Goal: Information Seeking & Learning: Learn about a topic

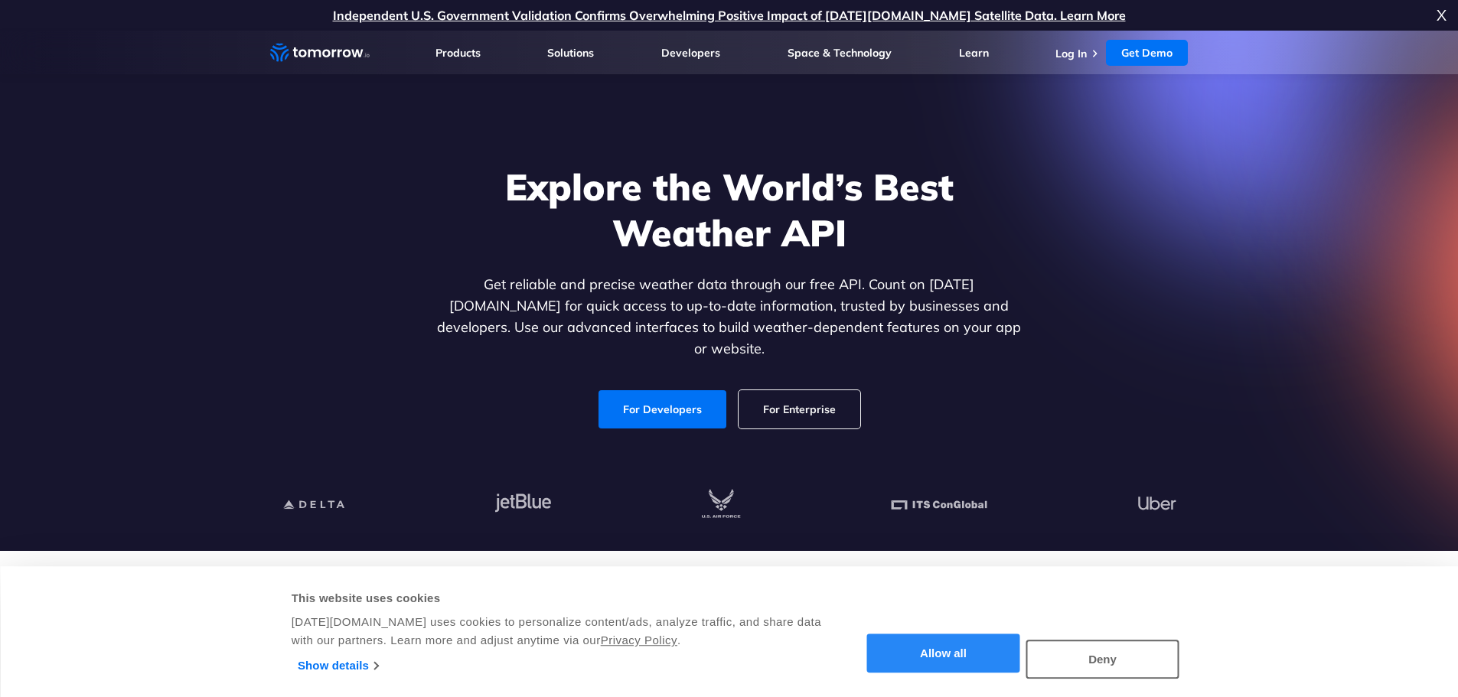
click at [953, 643] on button "Allow all" at bounding box center [943, 654] width 153 height 39
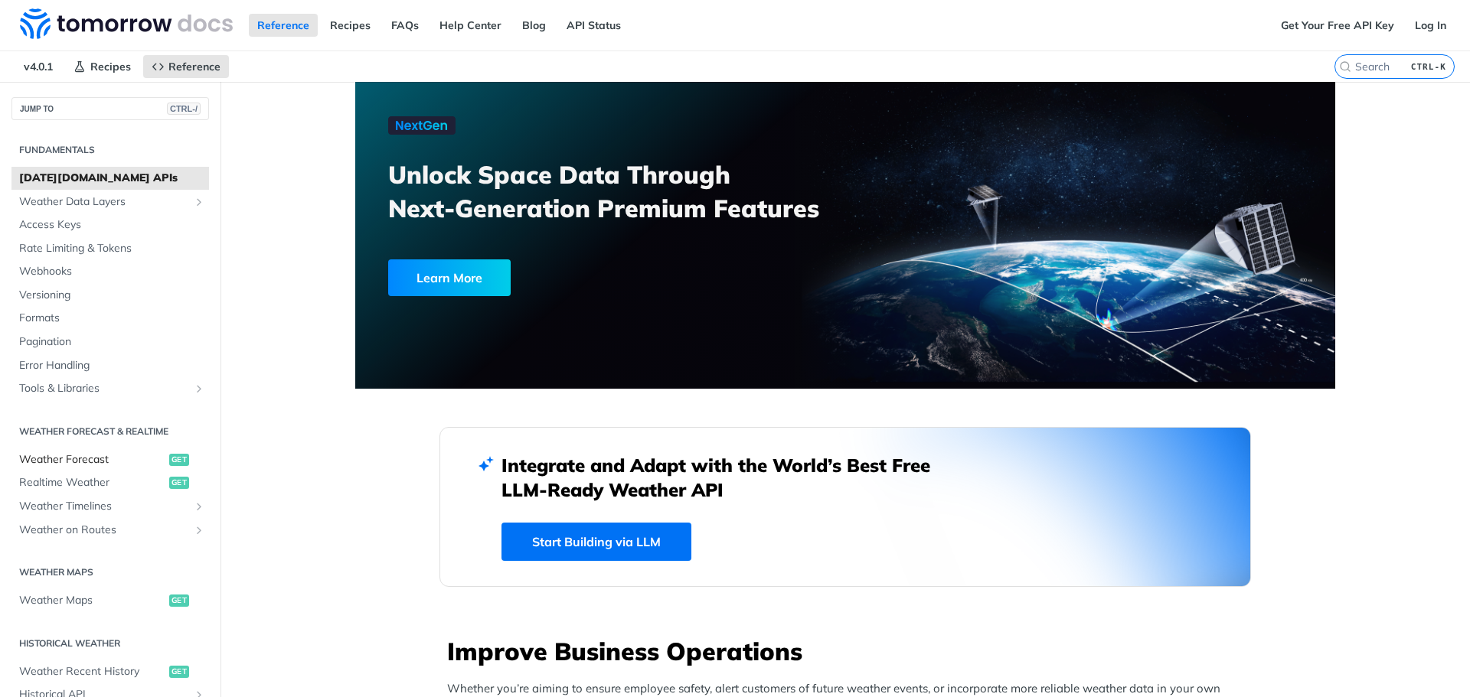
click at [46, 449] on link "Weather Forecast get" at bounding box center [109, 460] width 197 height 23
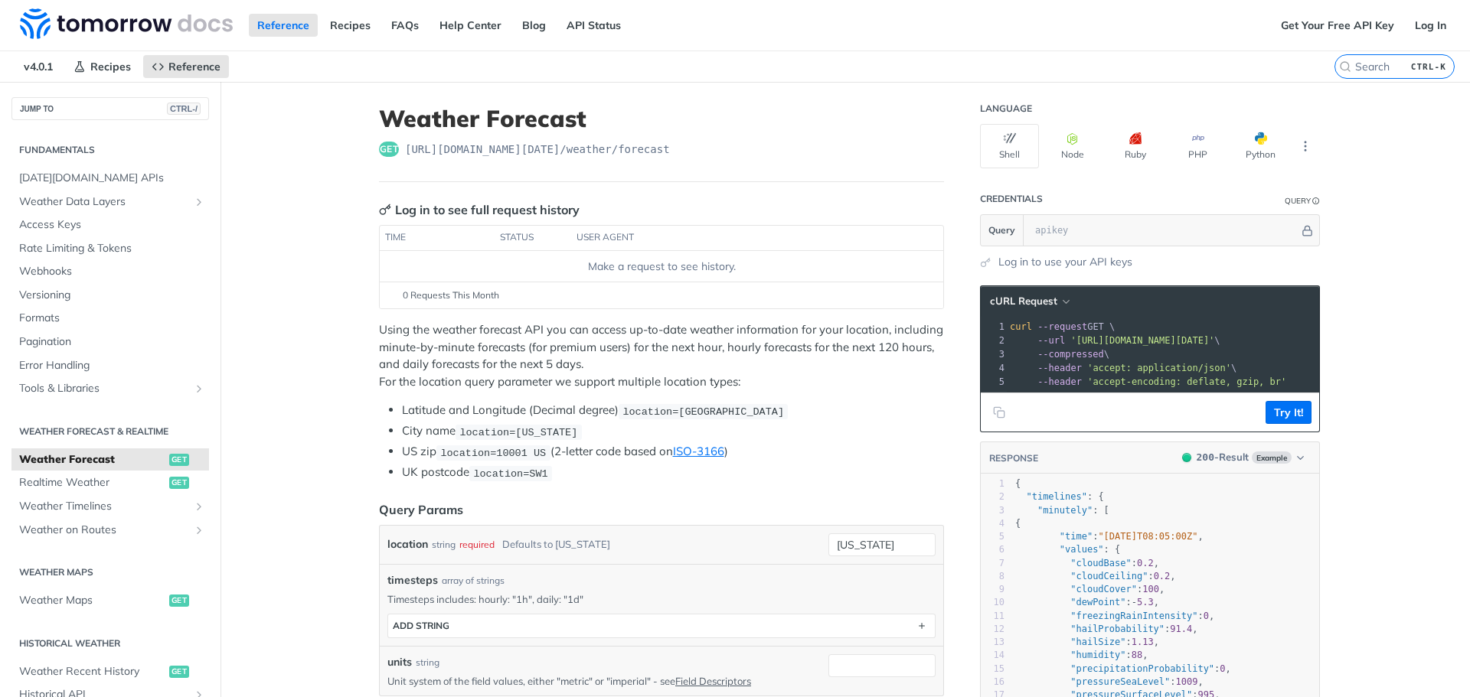
click at [545, 119] on h1 "Weather Forecast" at bounding box center [661, 119] width 565 height 28
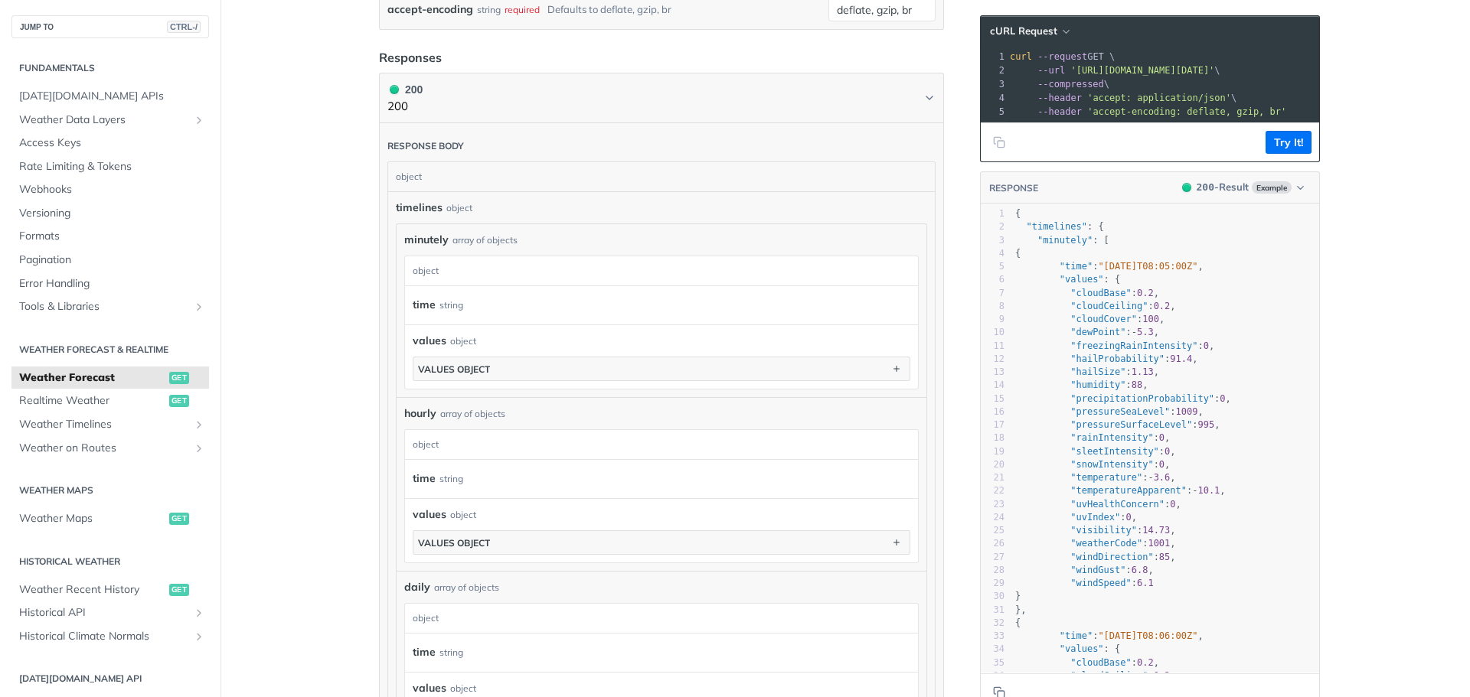
scroll to position [612, 0]
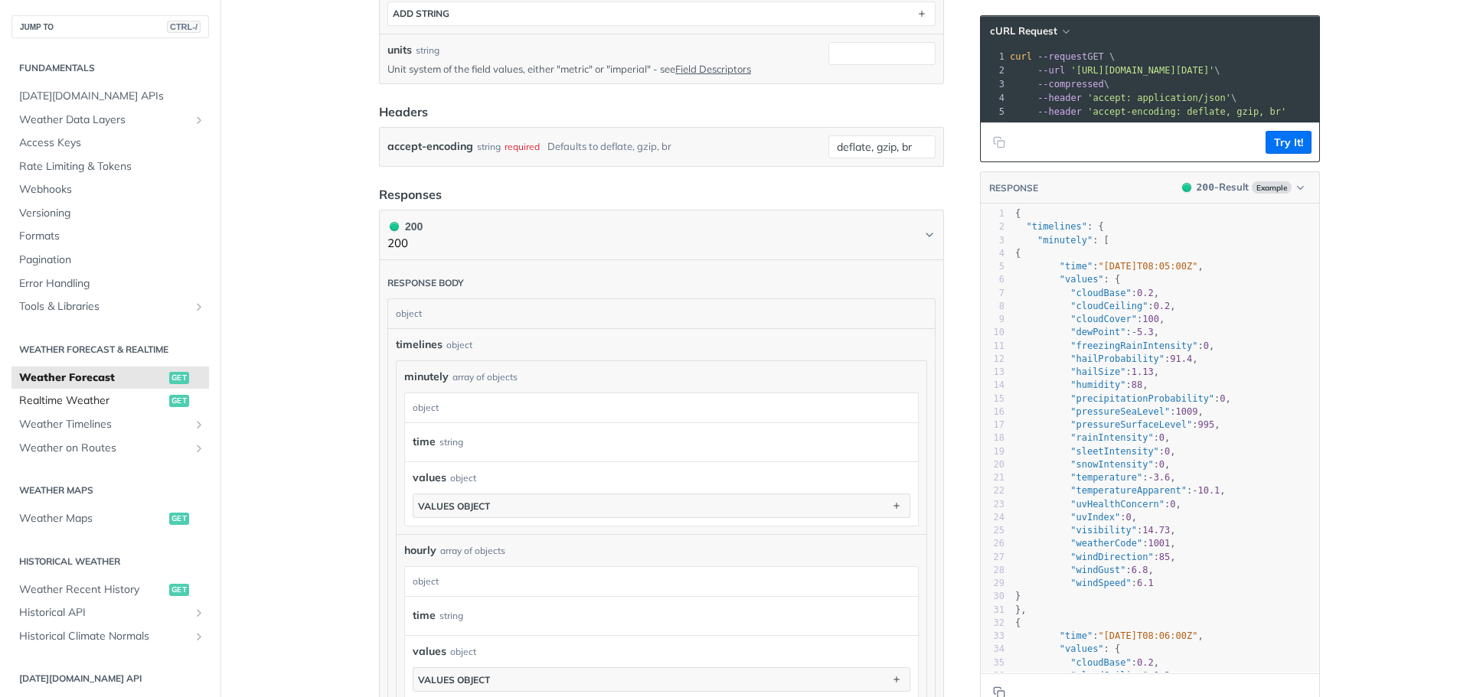
click at [149, 397] on span "Realtime Weather" at bounding box center [92, 400] width 146 height 15
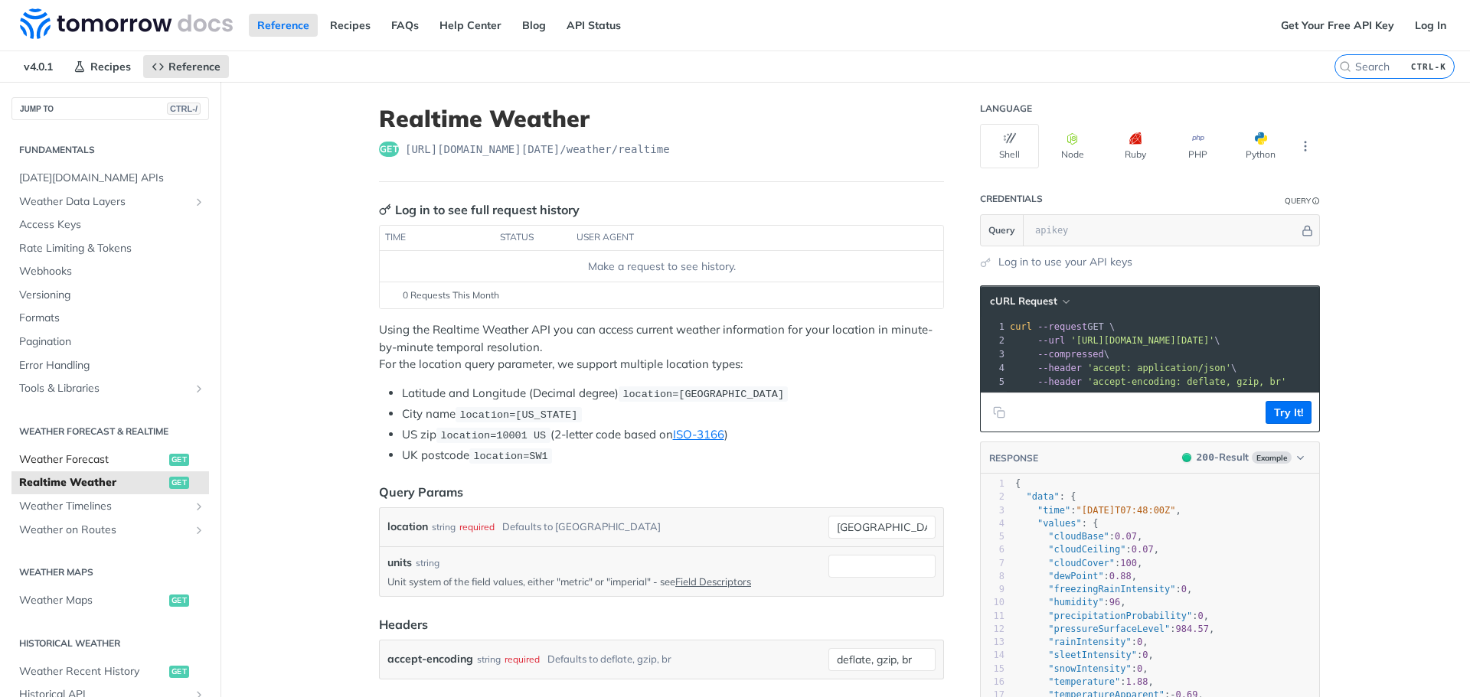
click at [74, 451] on link "Weather Forecast get" at bounding box center [109, 460] width 197 height 23
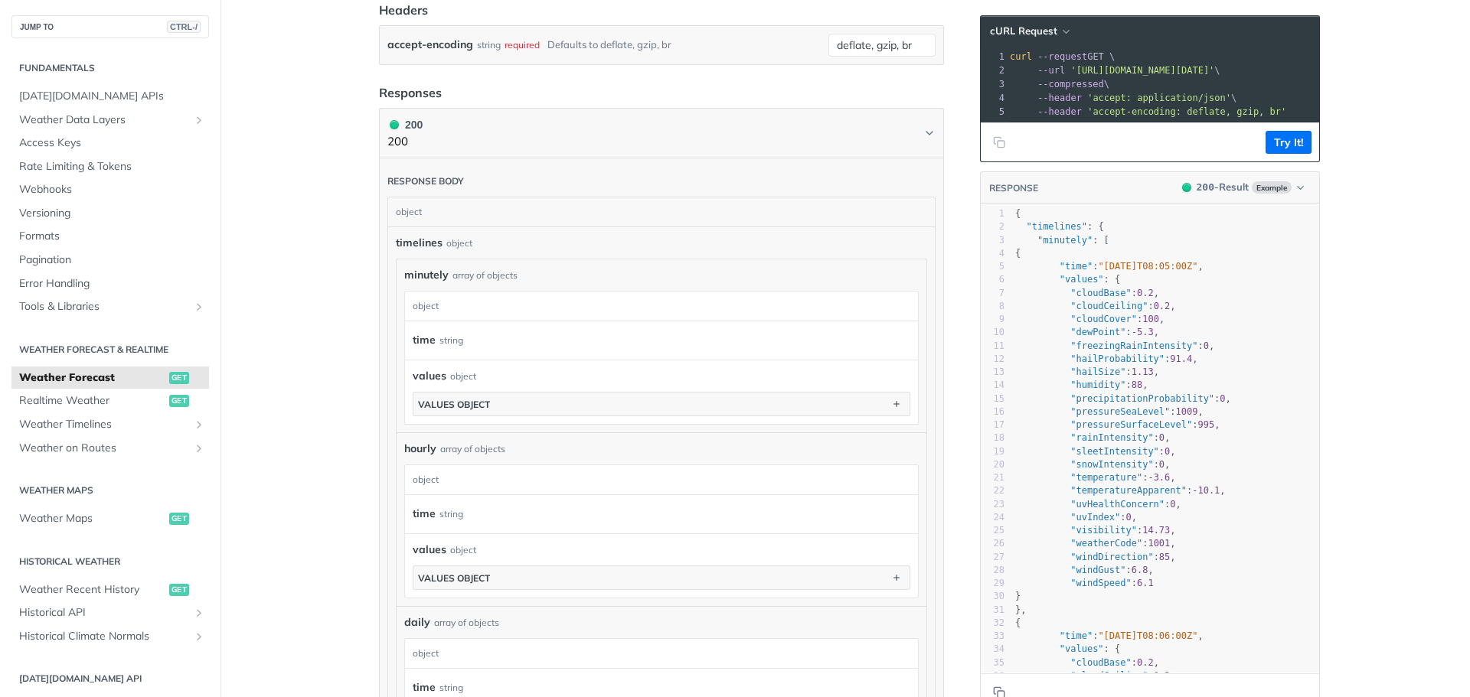
scroll to position [612, 0]
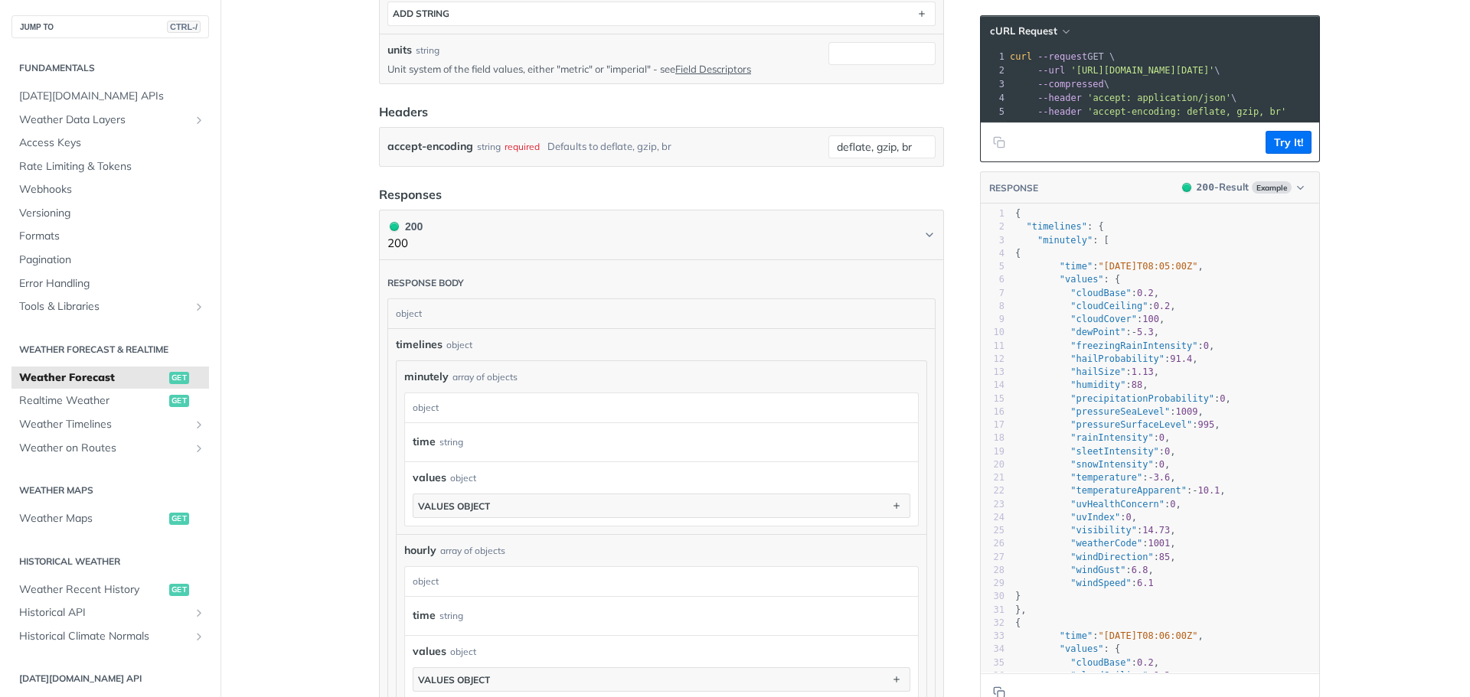
click at [1173, 150] on footer "Try It!" at bounding box center [1150, 141] width 338 height 39
drag, startPoint x: 1192, startPoint y: 73, endPoint x: 1024, endPoint y: 61, distance: 168.0
click at [1024, 61] on div "1 curl --request GET \ 2 --url 'https://api.tomorrow.io/v4/weather/forecast?loc…" at bounding box center [1207, 84] width 400 height 69
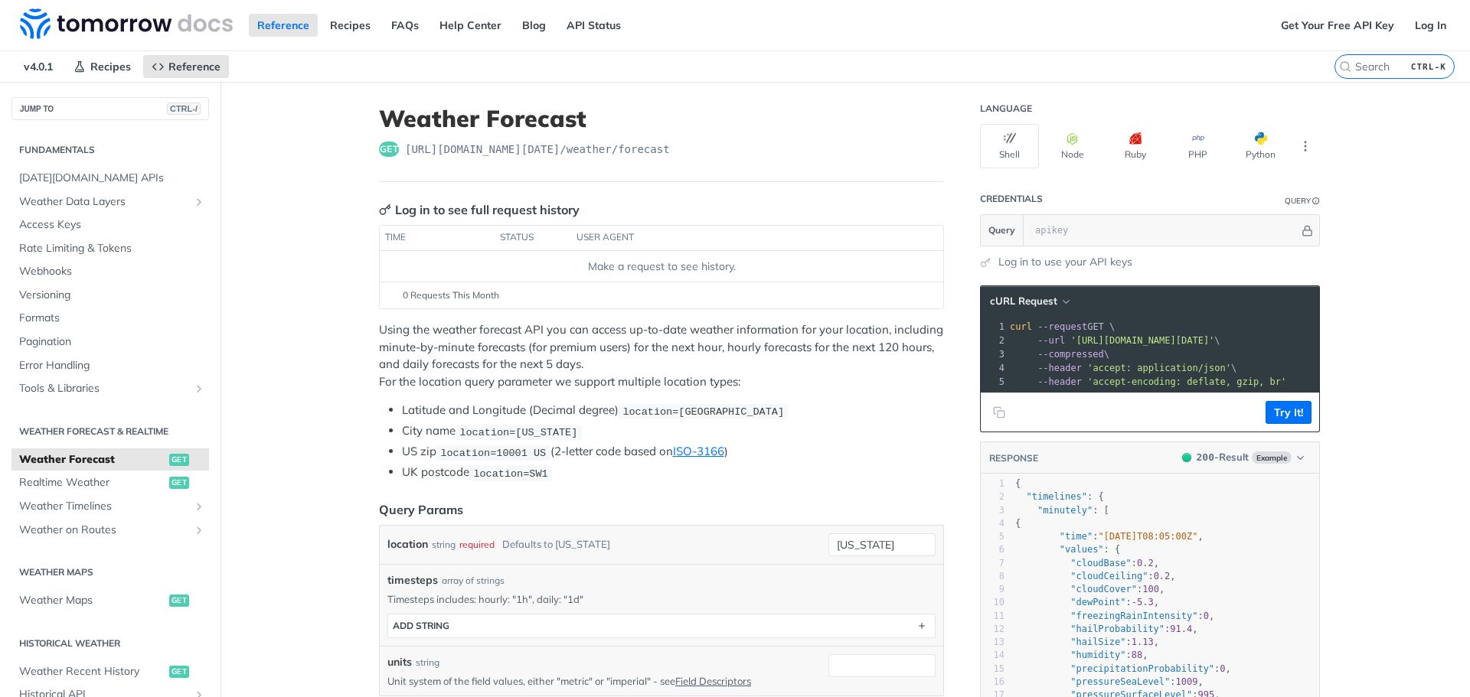
drag, startPoint x: 1367, startPoint y: 269, endPoint x: 1366, endPoint y: 285, distance: 16.1
click at [547, 397] on div "Using the weather forecast API you can access up-to-date weather information fo…" at bounding box center [661, 401] width 565 height 160
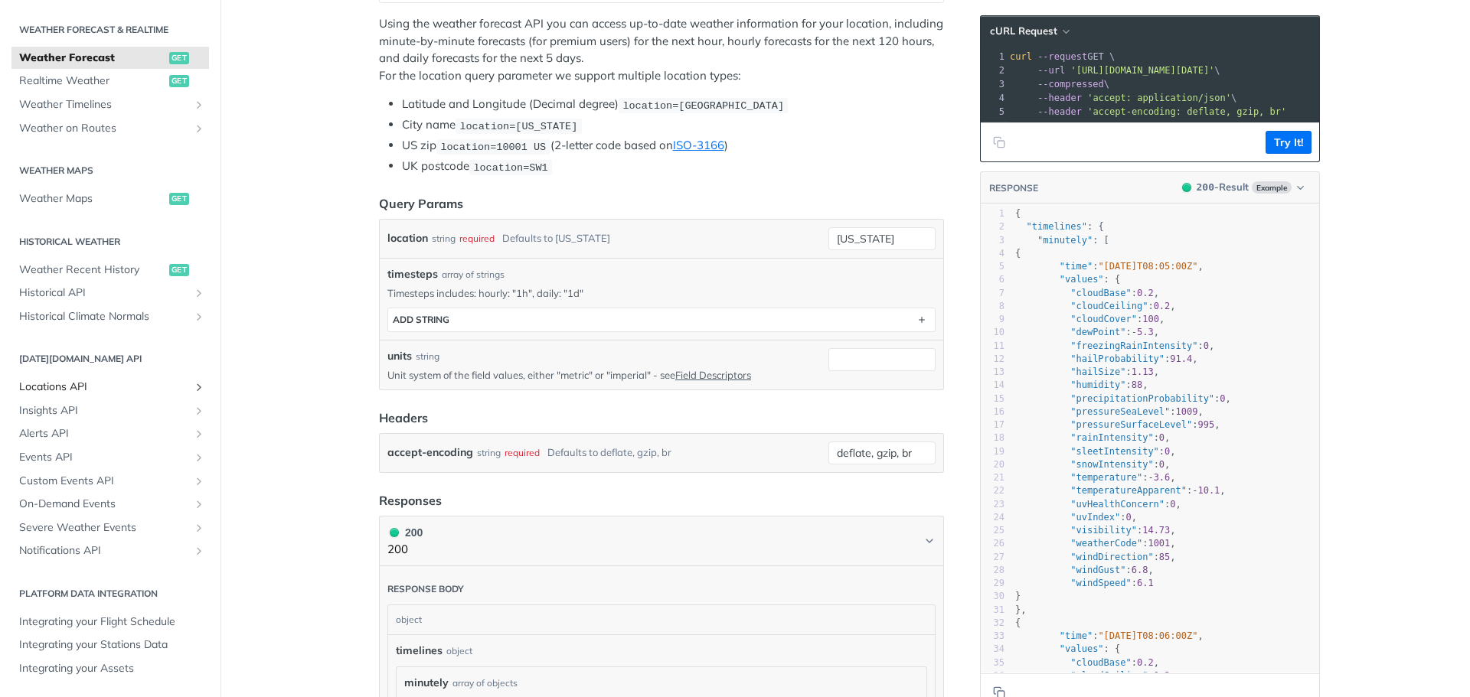
scroll to position [511, 0]
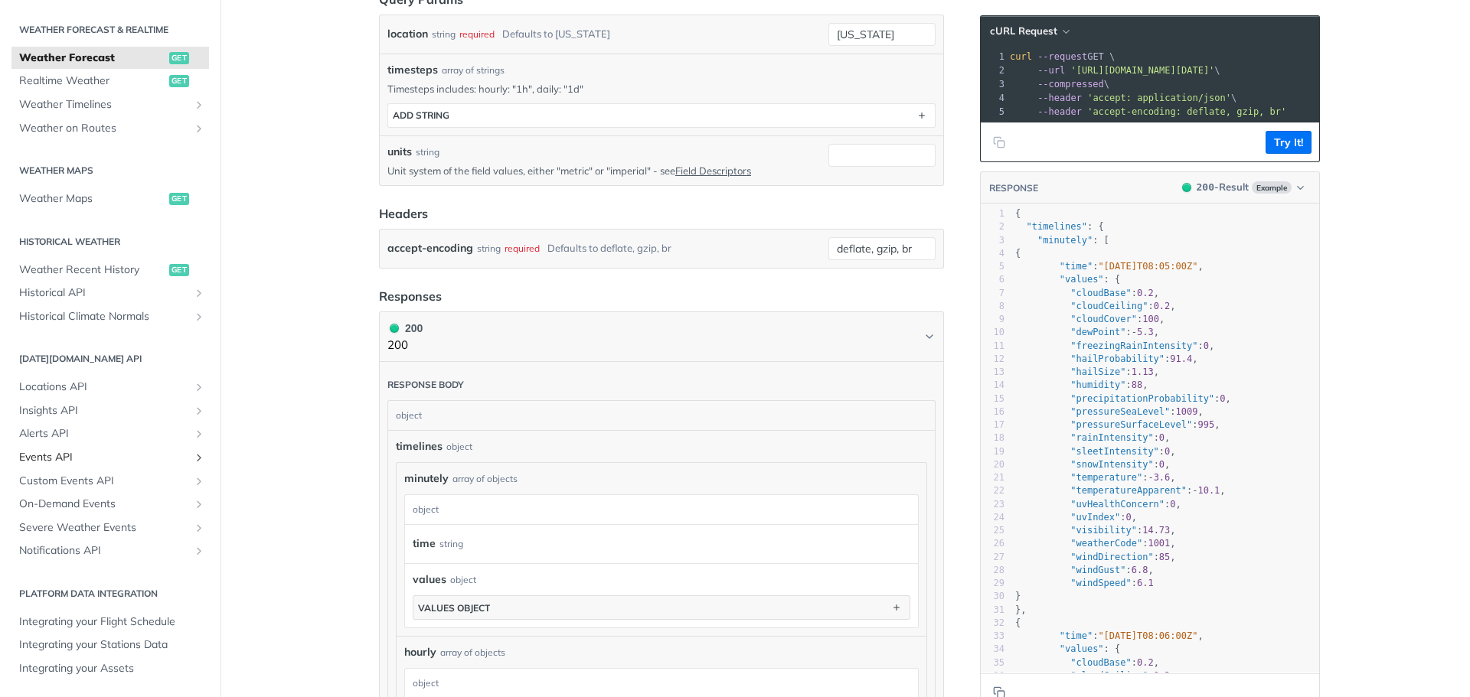
click at [193, 455] on icon "Show subpages for Events API" at bounding box center [199, 458] width 12 height 12
click at [193, 455] on icon "Hide subpages for Events API" at bounding box center [199, 458] width 12 height 12
click at [178, 434] on link "Alerts API" at bounding box center [109, 434] width 197 height 23
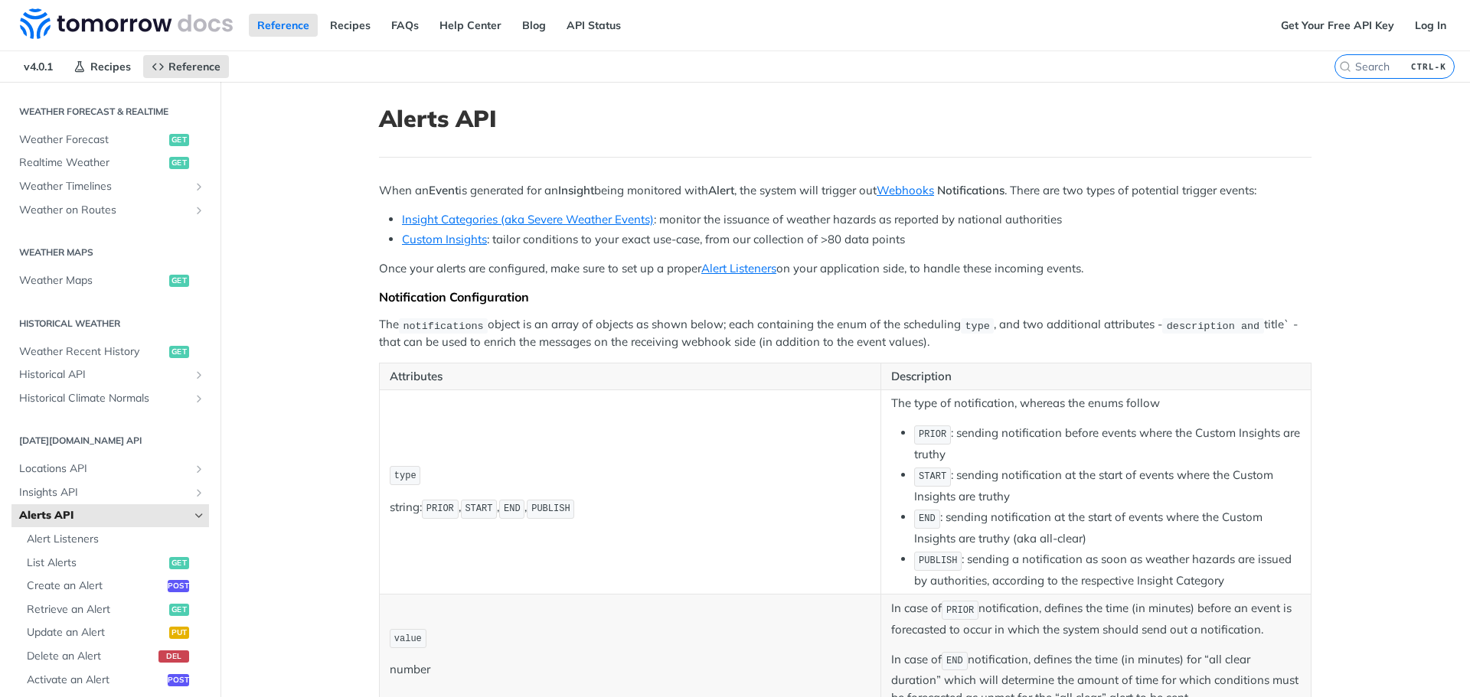
click at [176, 517] on span "Alerts API" at bounding box center [104, 515] width 170 height 15
click at [179, 511] on link "Alerts API" at bounding box center [109, 515] width 197 height 23
click at [193, 511] on icon "Hide subpages for Alerts API" at bounding box center [199, 516] width 12 height 12
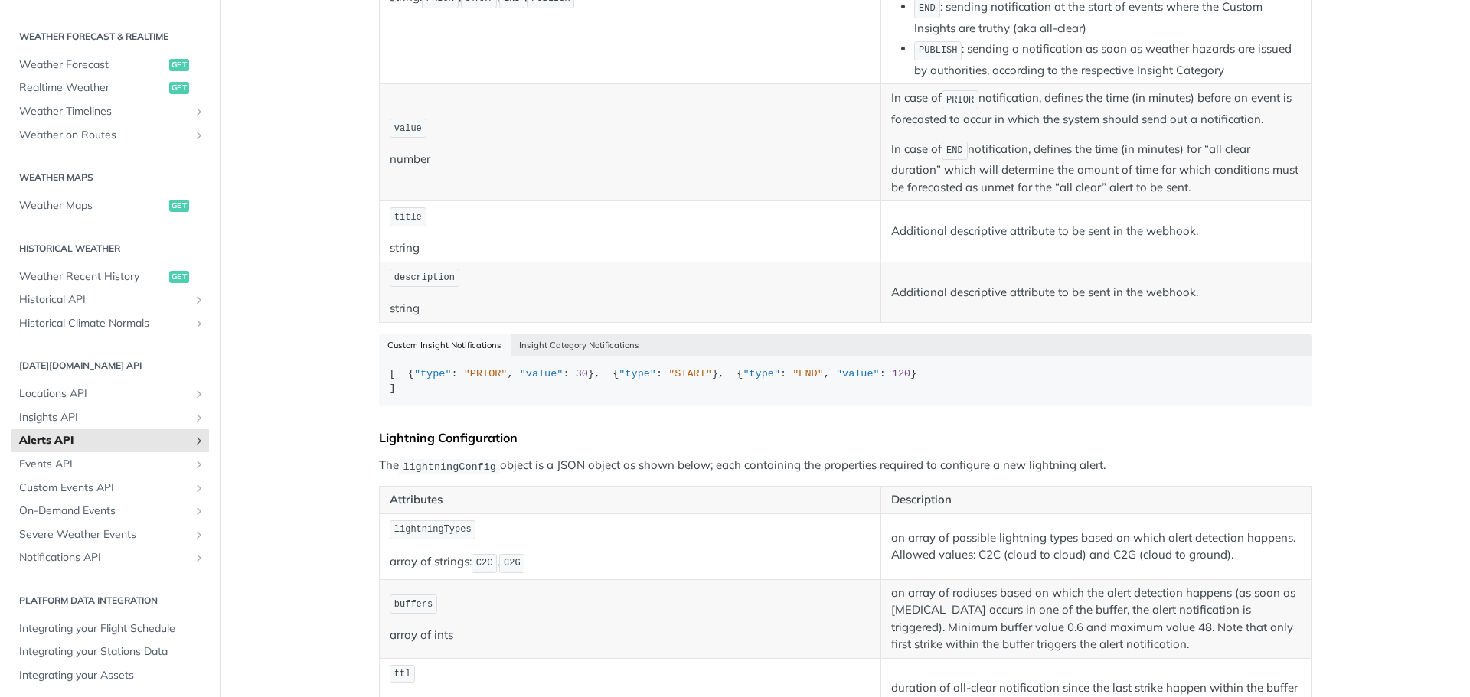
scroll to position [320, 0]
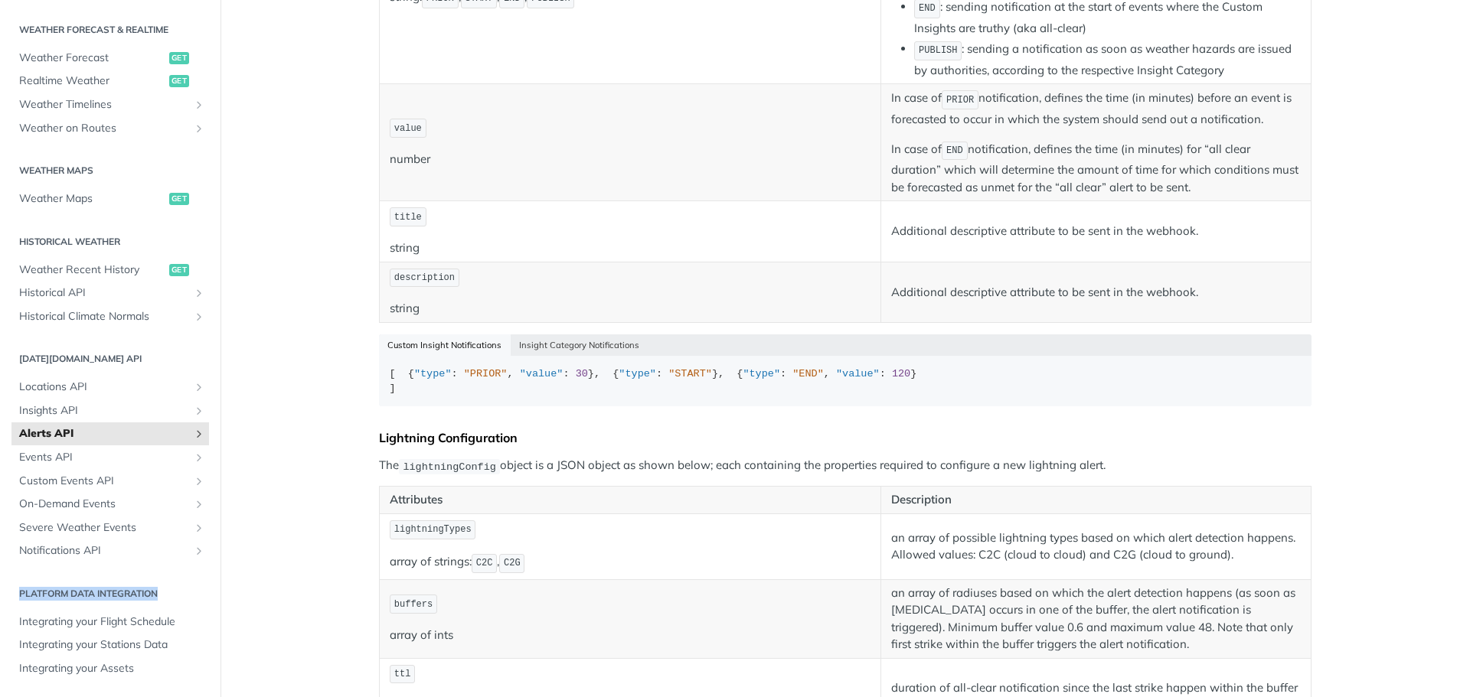
drag, startPoint x: 162, startPoint y: 595, endPoint x: 21, endPoint y: 589, distance: 141.0
click at [21, 589] on h2 "Platform DATA integration" at bounding box center [109, 594] width 197 height 14
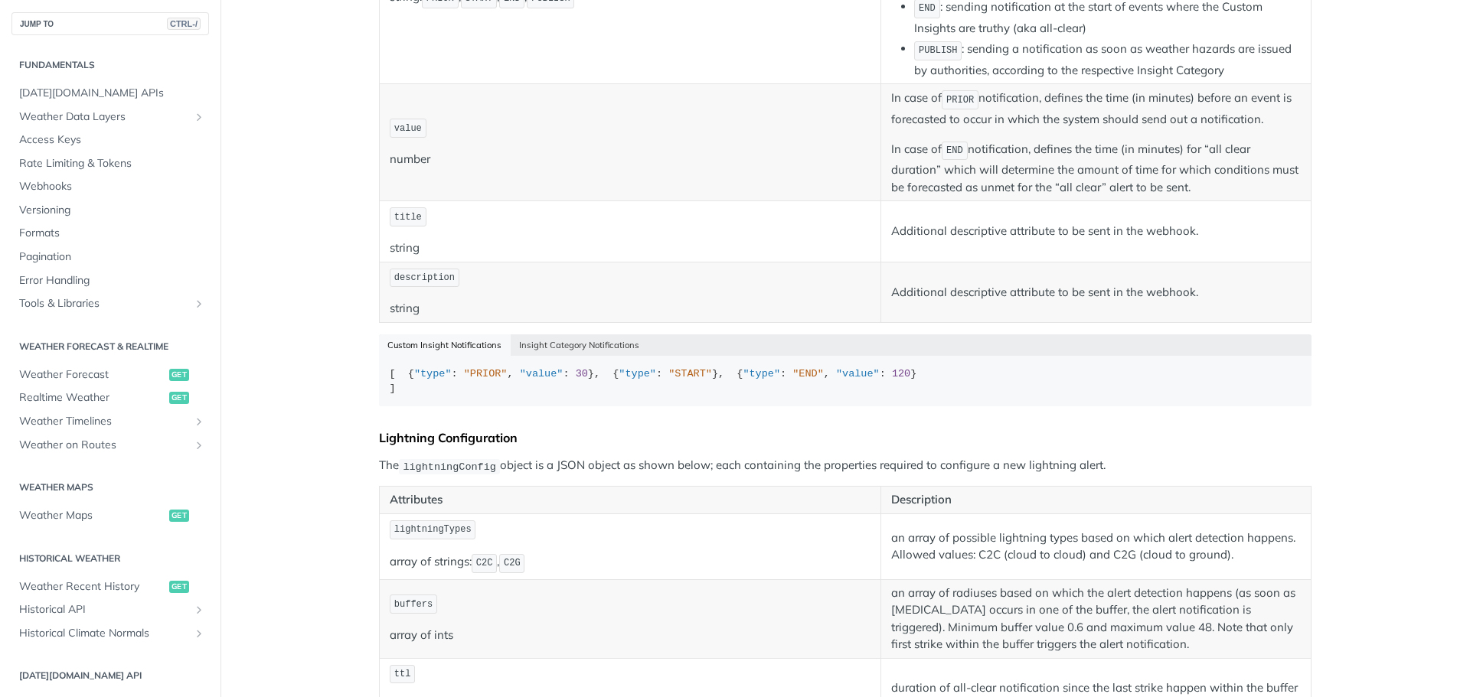
scroll to position [0, 0]
click at [63, 95] on span "Tomorrow.io APIs" at bounding box center [112, 96] width 186 height 15
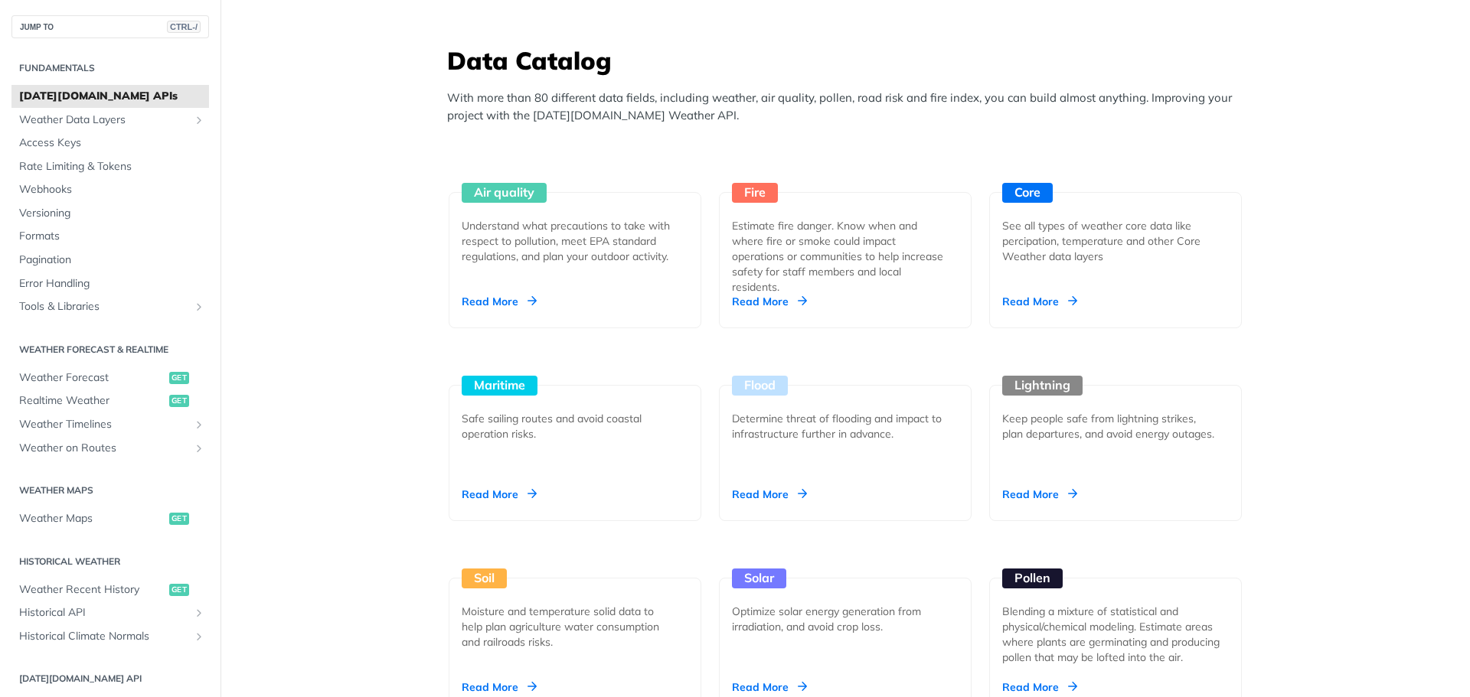
scroll to position [817, 0]
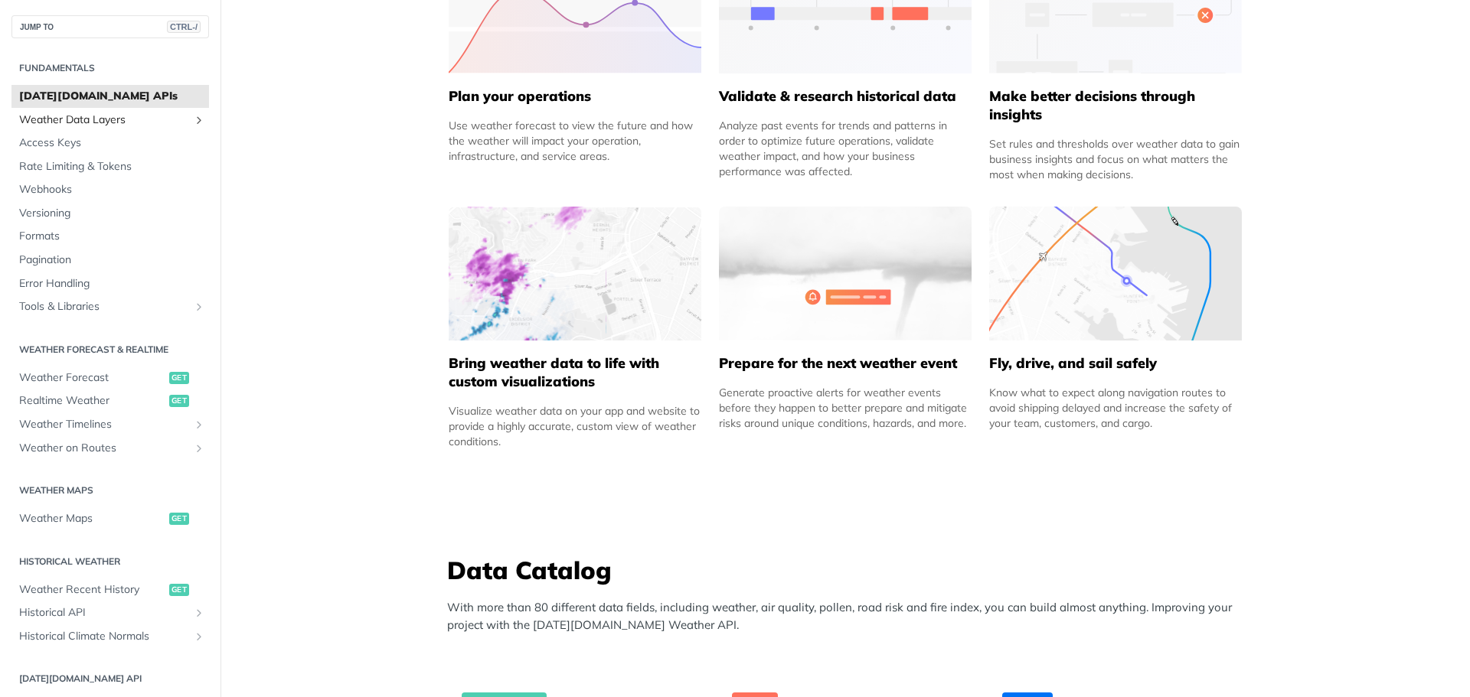
click at [136, 127] on span "Weather Data Layers" at bounding box center [104, 120] width 170 height 15
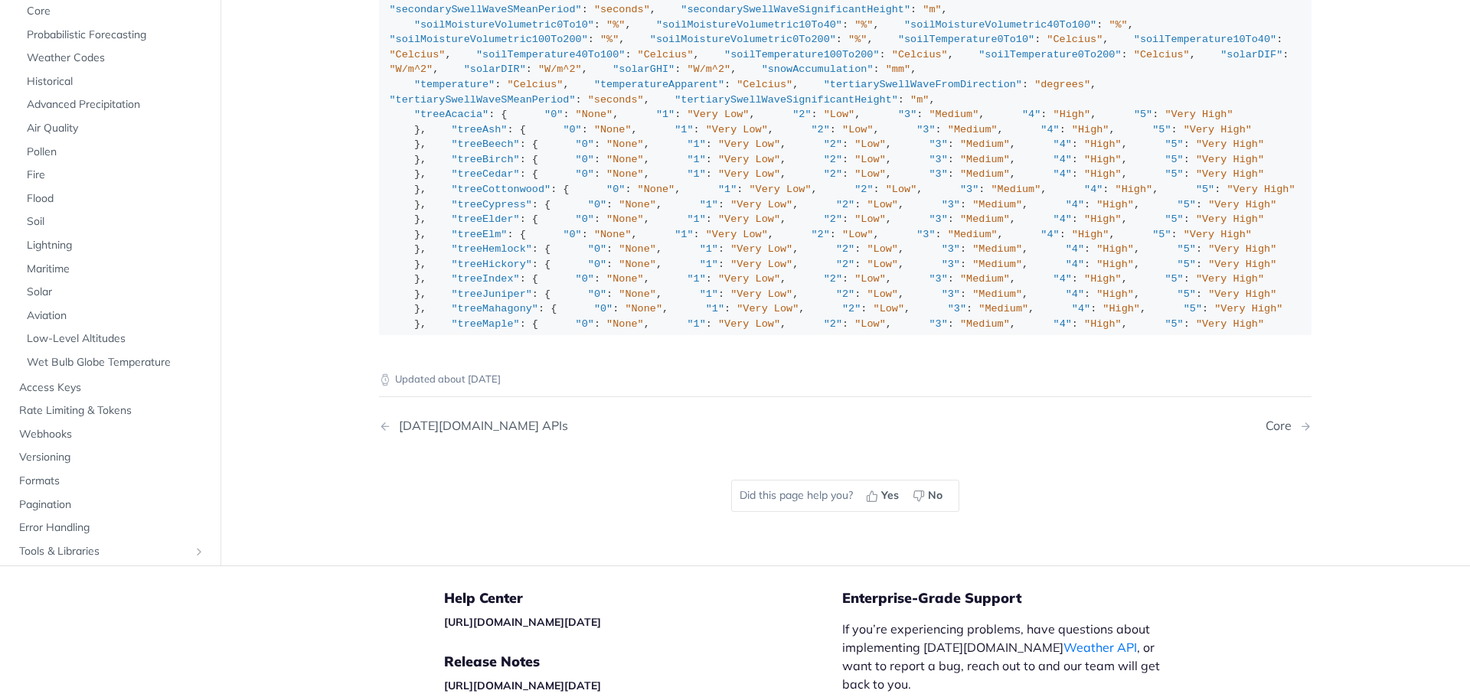
scroll to position [1978, 0]
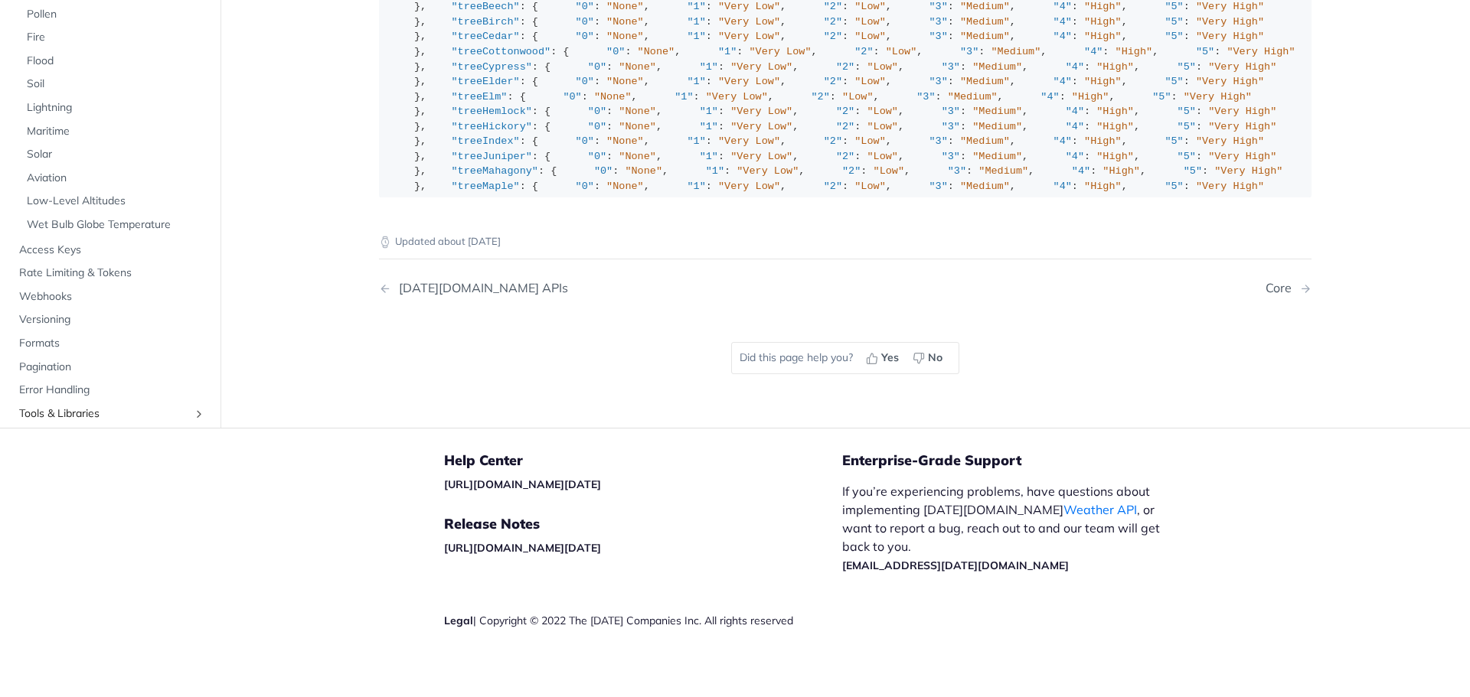
click at [73, 406] on span "Tools & Libraries" at bounding box center [104, 413] width 170 height 15
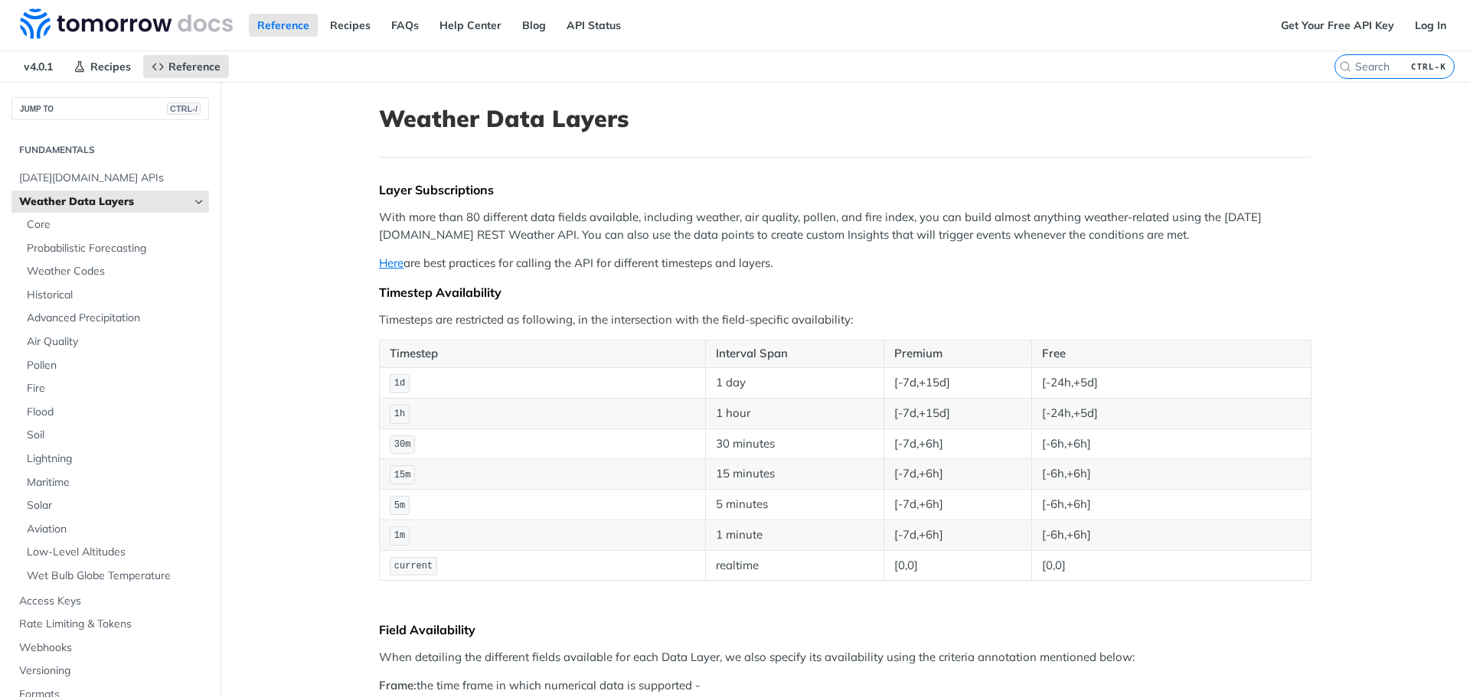
scroll to position [696, 0]
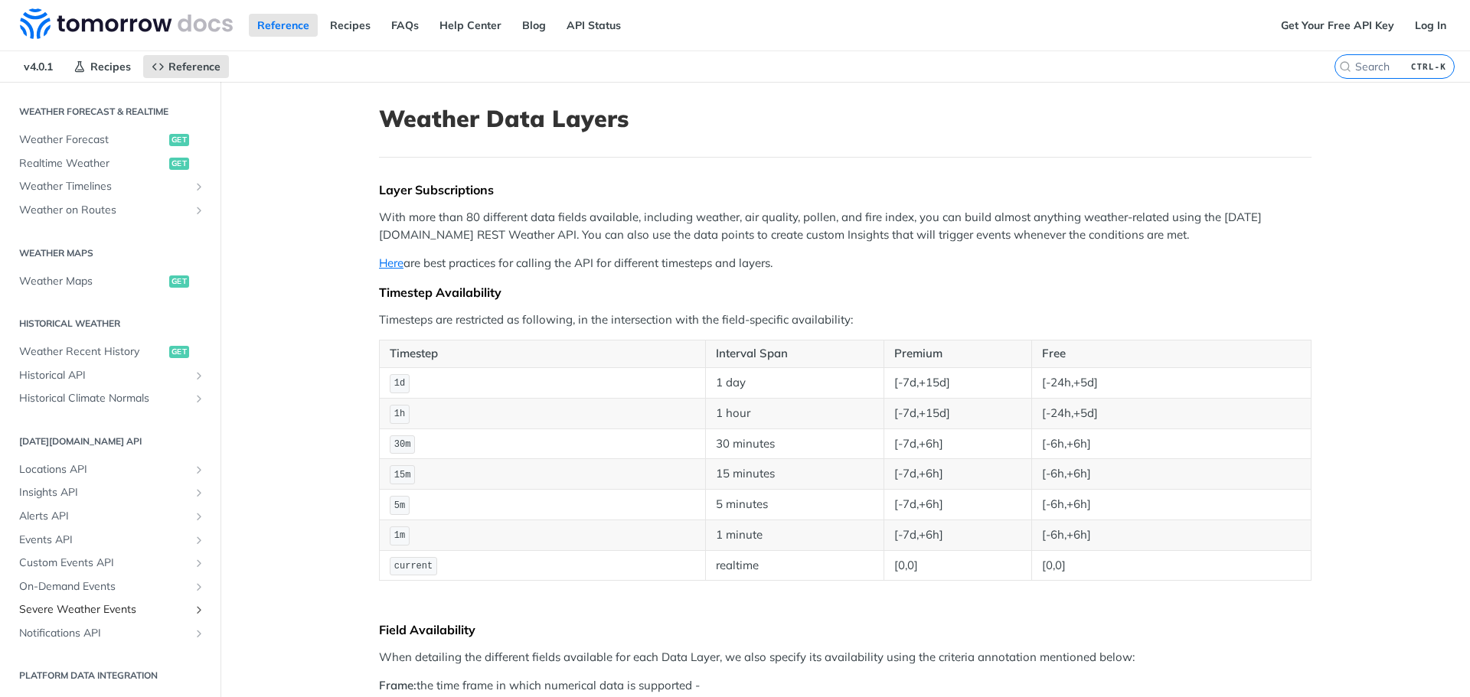
click at [84, 618] on link "Severe Weather Events" at bounding box center [109, 610] width 197 height 23
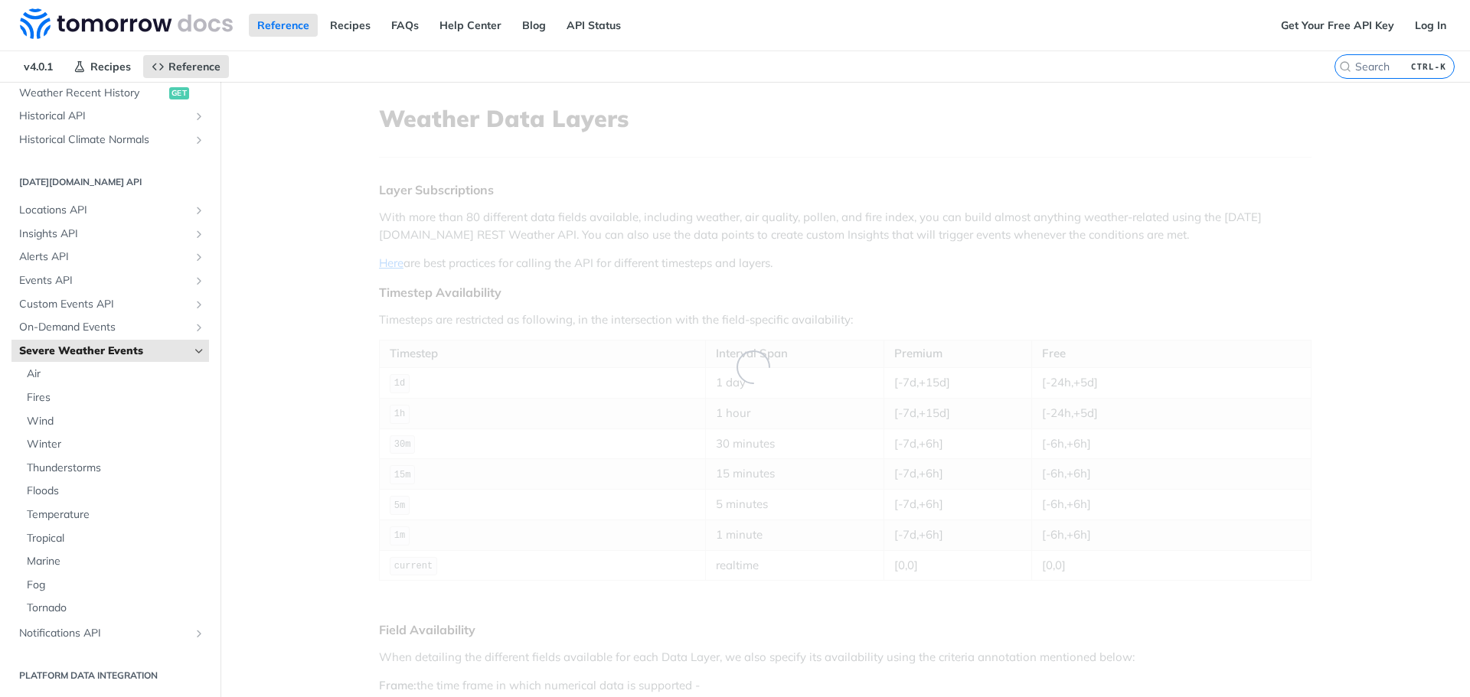
scroll to position [579, 0]
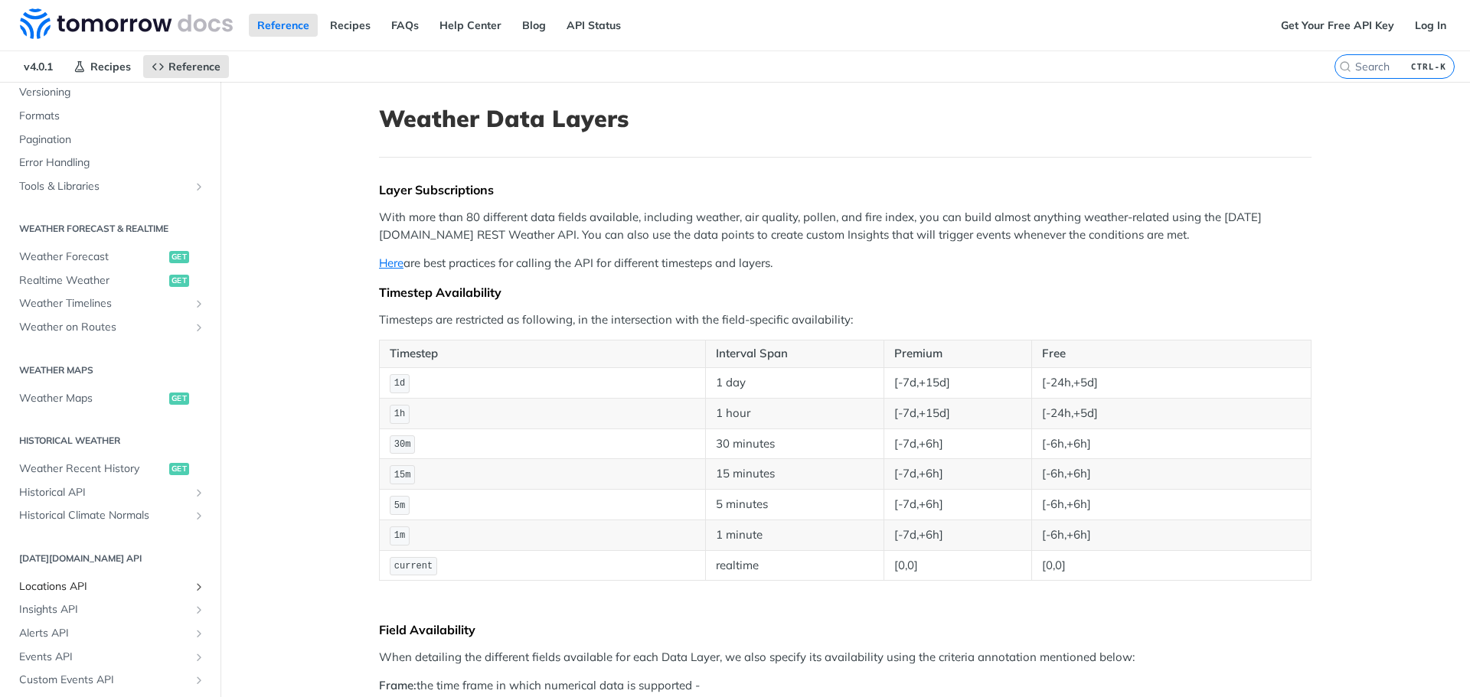
scroll to position [696, 0]
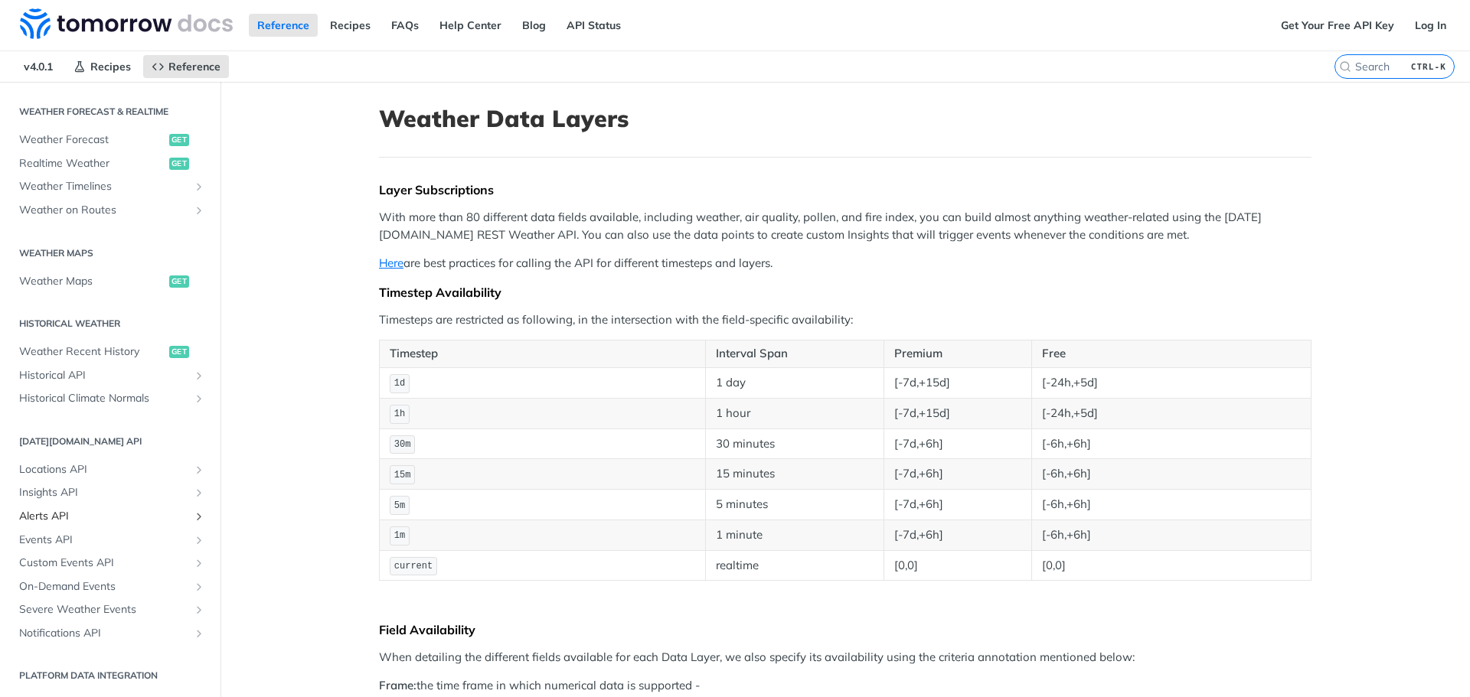
click at [106, 505] on link "Alerts API" at bounding box center [109, 516] width 197 height 23
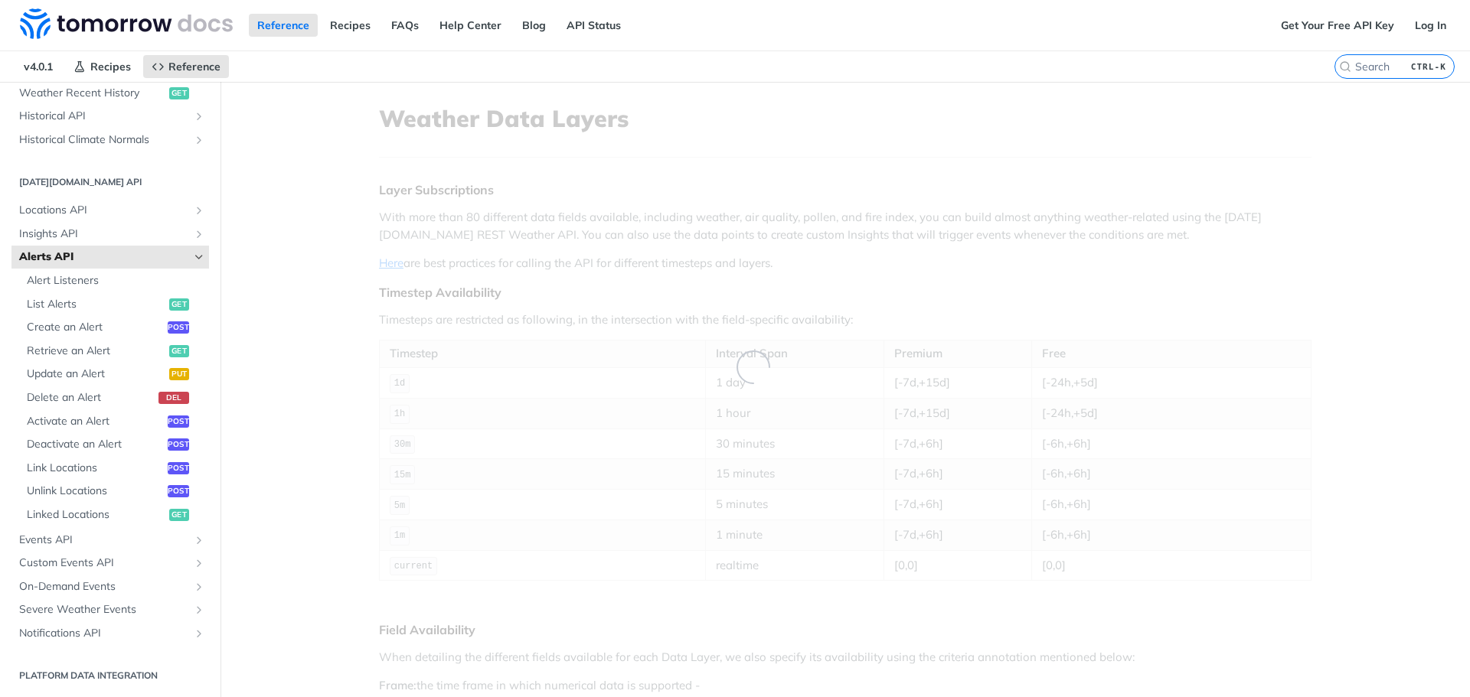
scroll to position [579, 0]
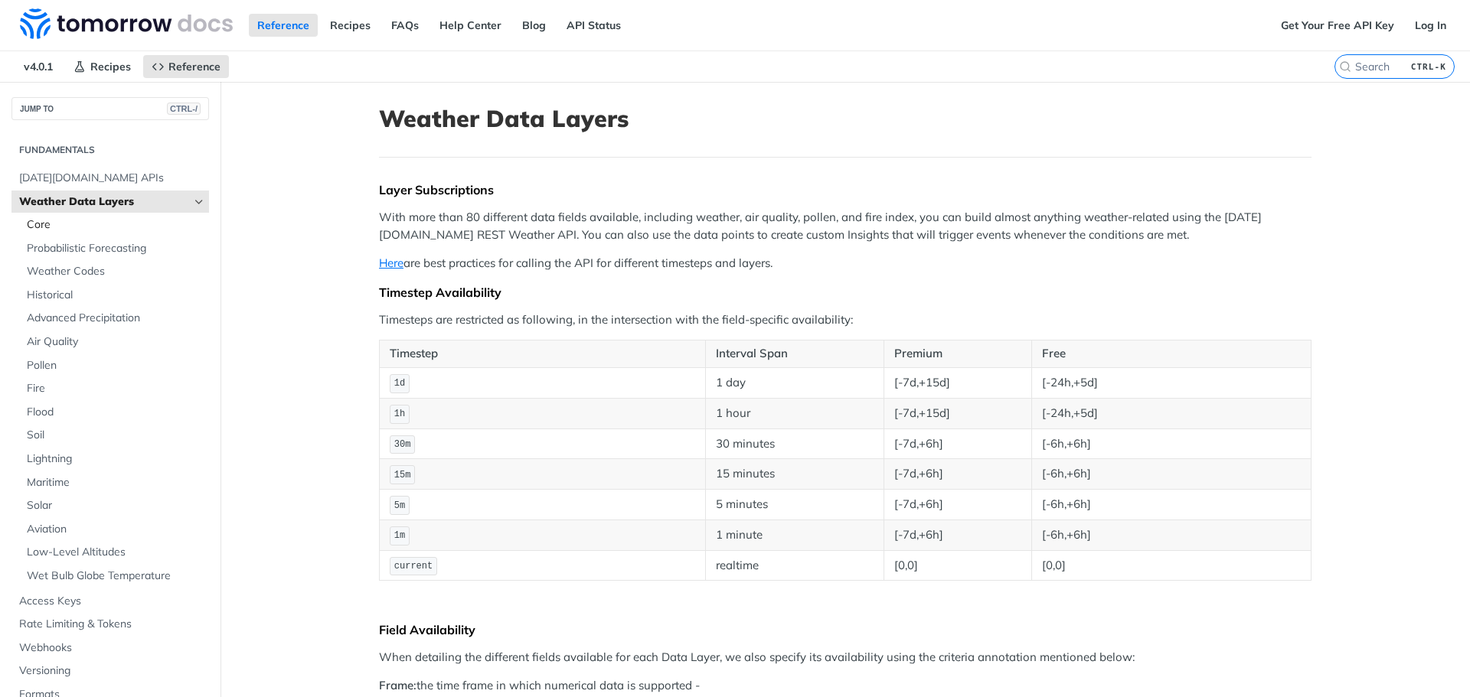
click at [76, 226] on span "Core" at bounding box center [116, 224] width 178 height 15
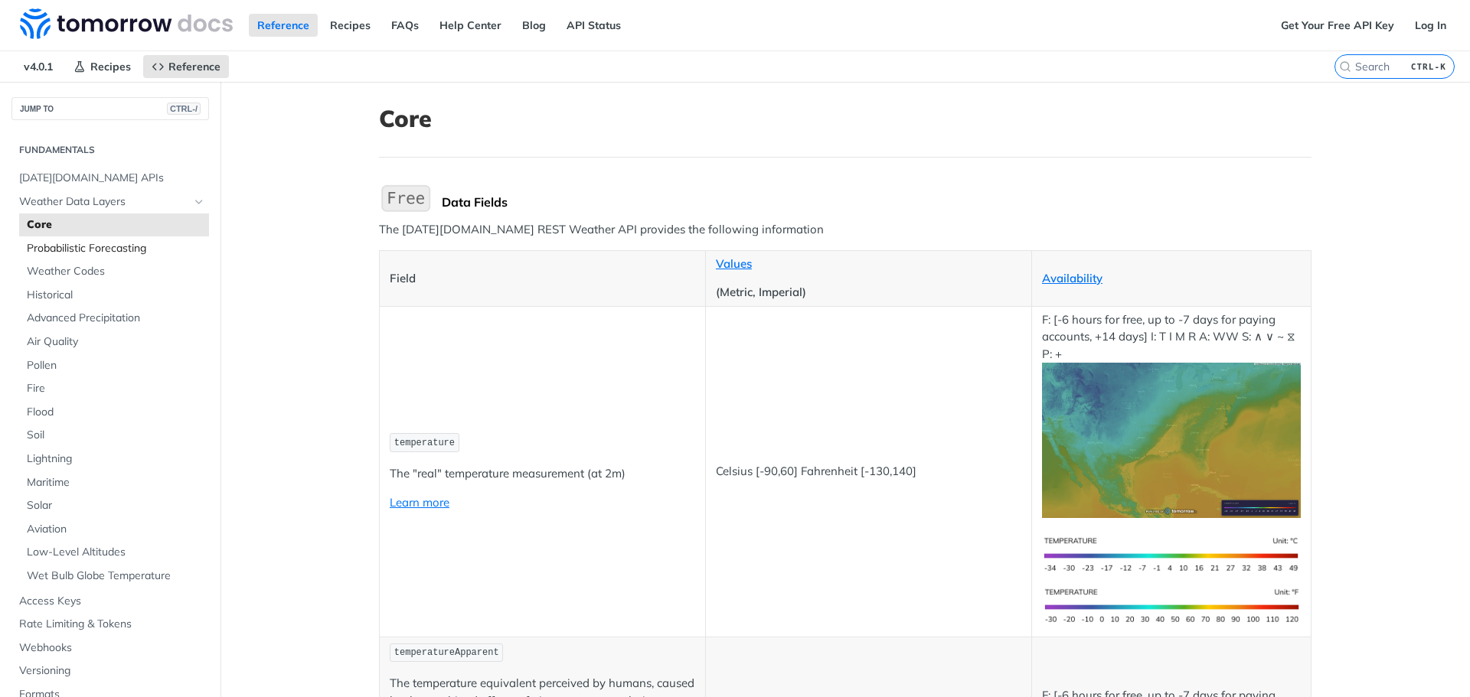
click at [76, 245] on span "Probabilistic Forecasting" at bounding box center [116, 248] width 178 height 15
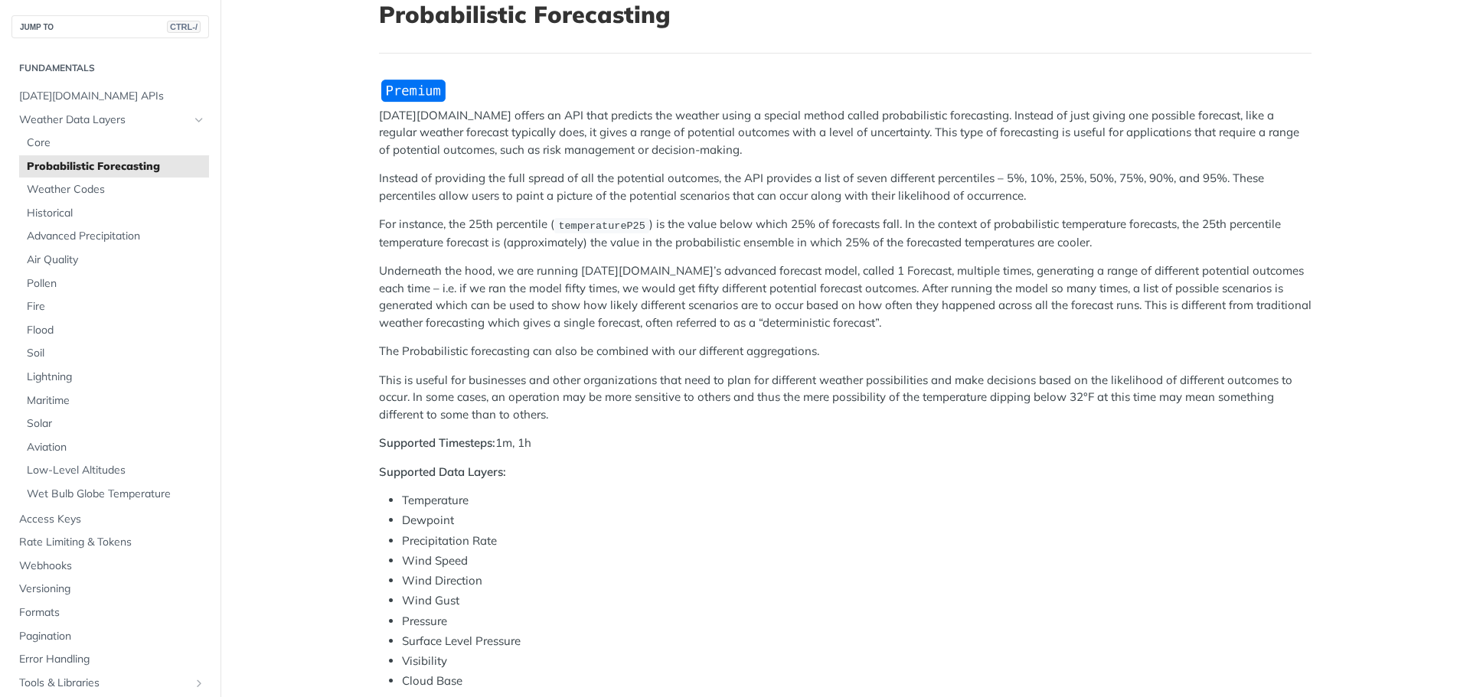
scroll to position [204, 0]
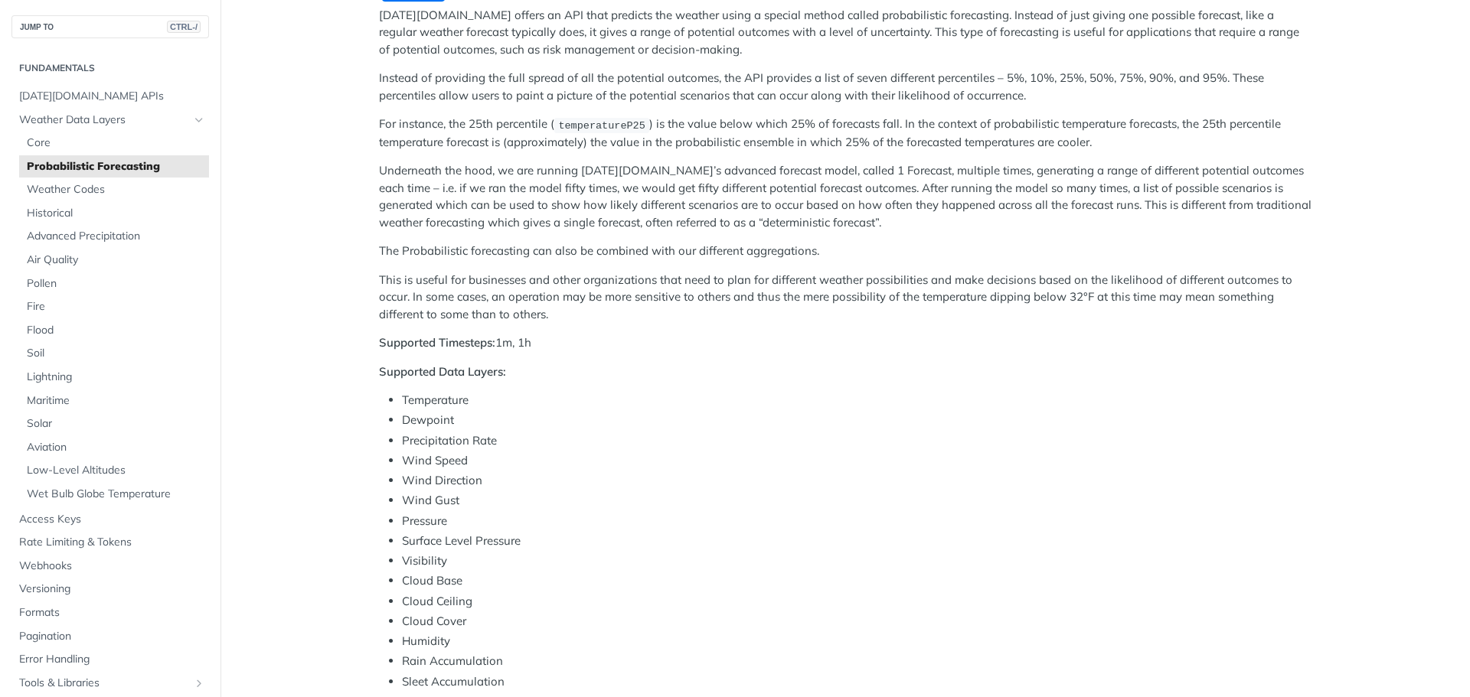
click at [488, 338] on strong "Supported Timesteps:" at bounding box center [437, 342] width 116 height 15
click at [459, 395] on li "Temperature" at bounding box center [856, 401] width 909 height 18
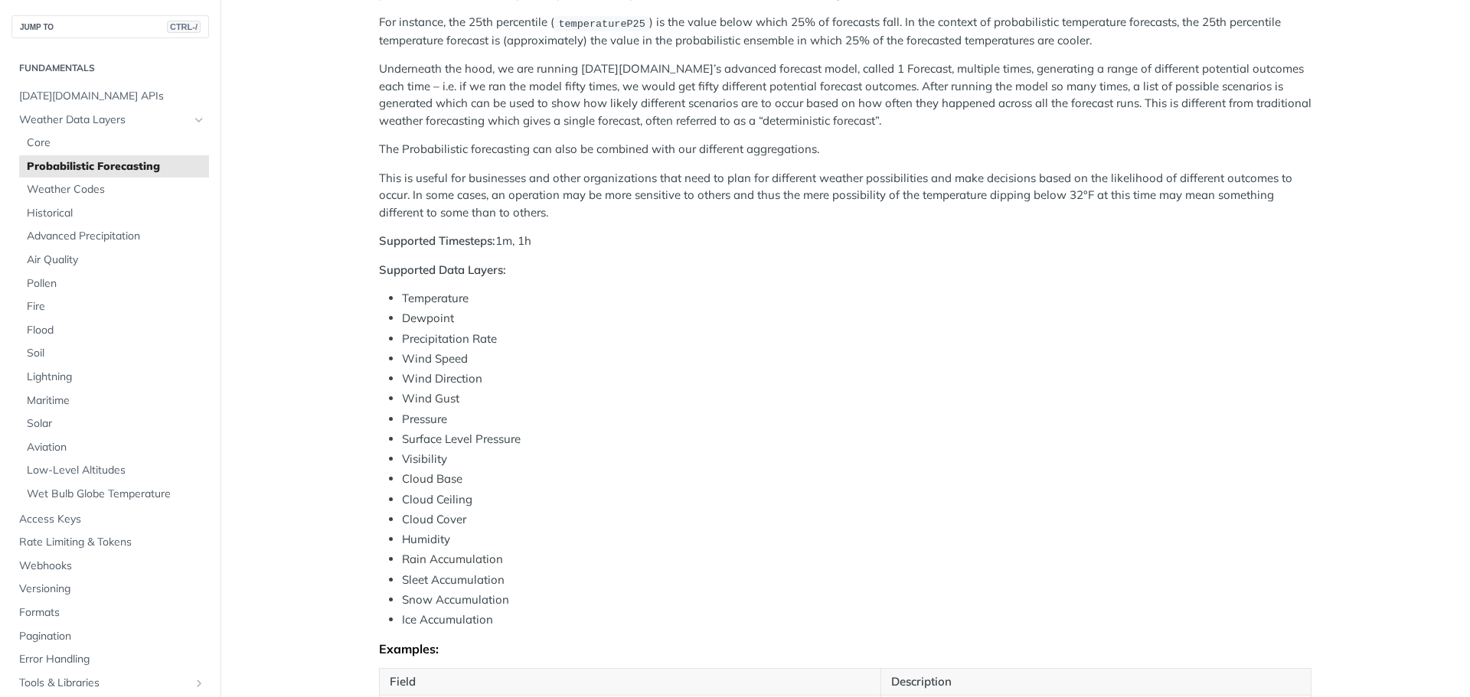
scroll to position [0, 0]
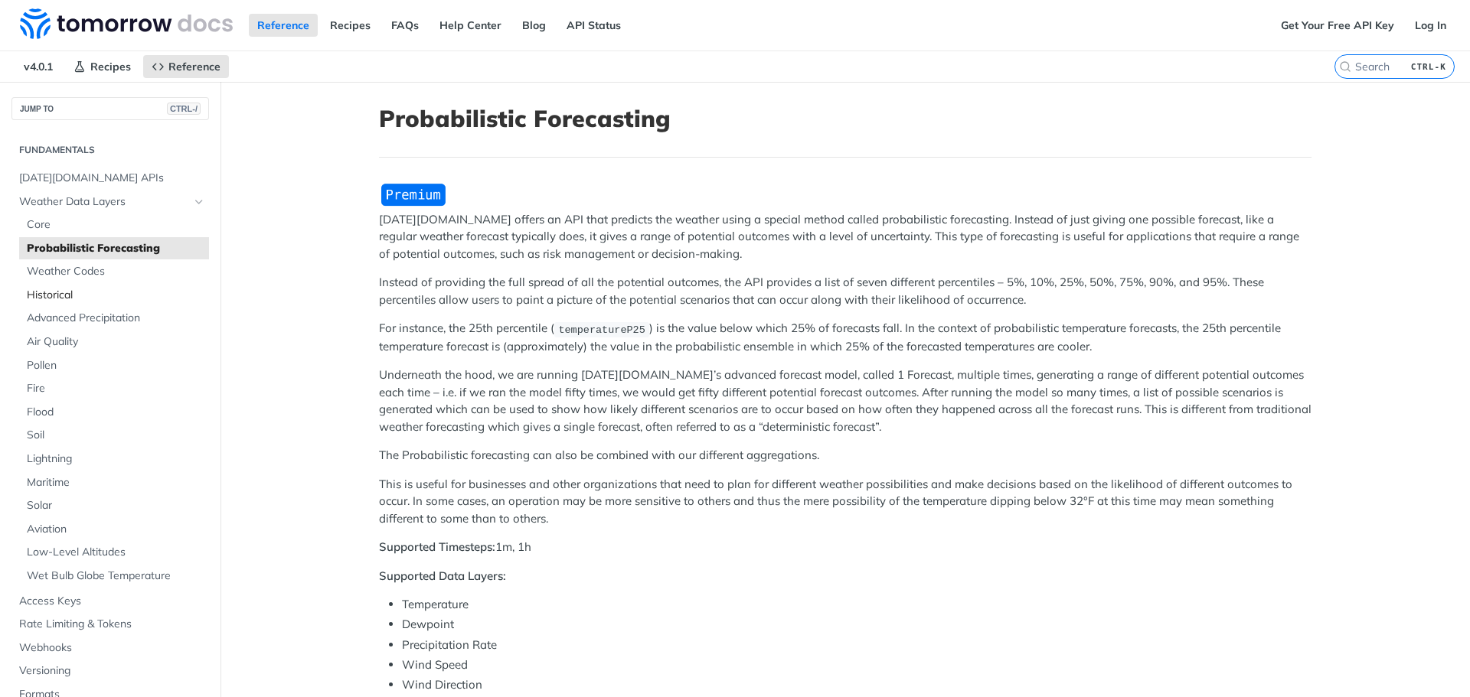
click at [80, 286] on link "Historical" at bounding box center [114, 295] width 190 height 23
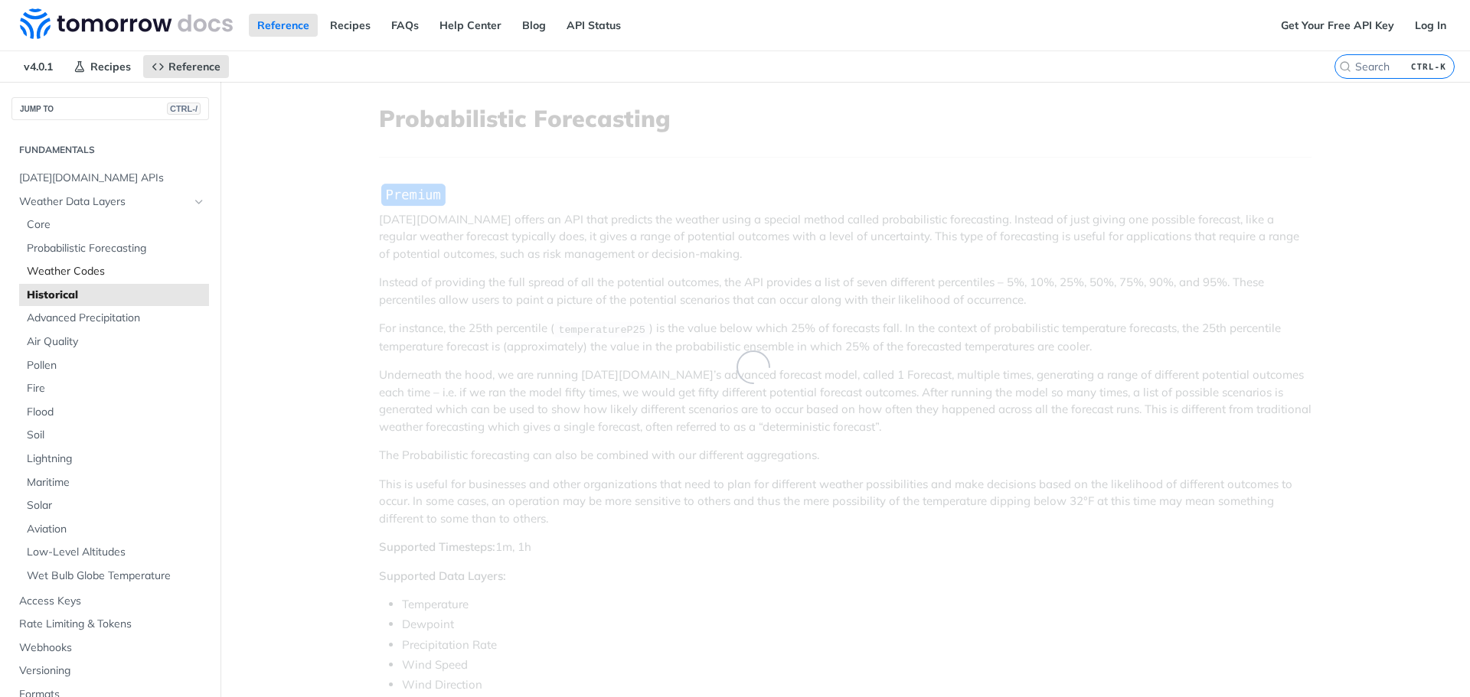
click at [82, 282] on link "Weather Codes" at bounding box center [114, 271] width 190 height 23
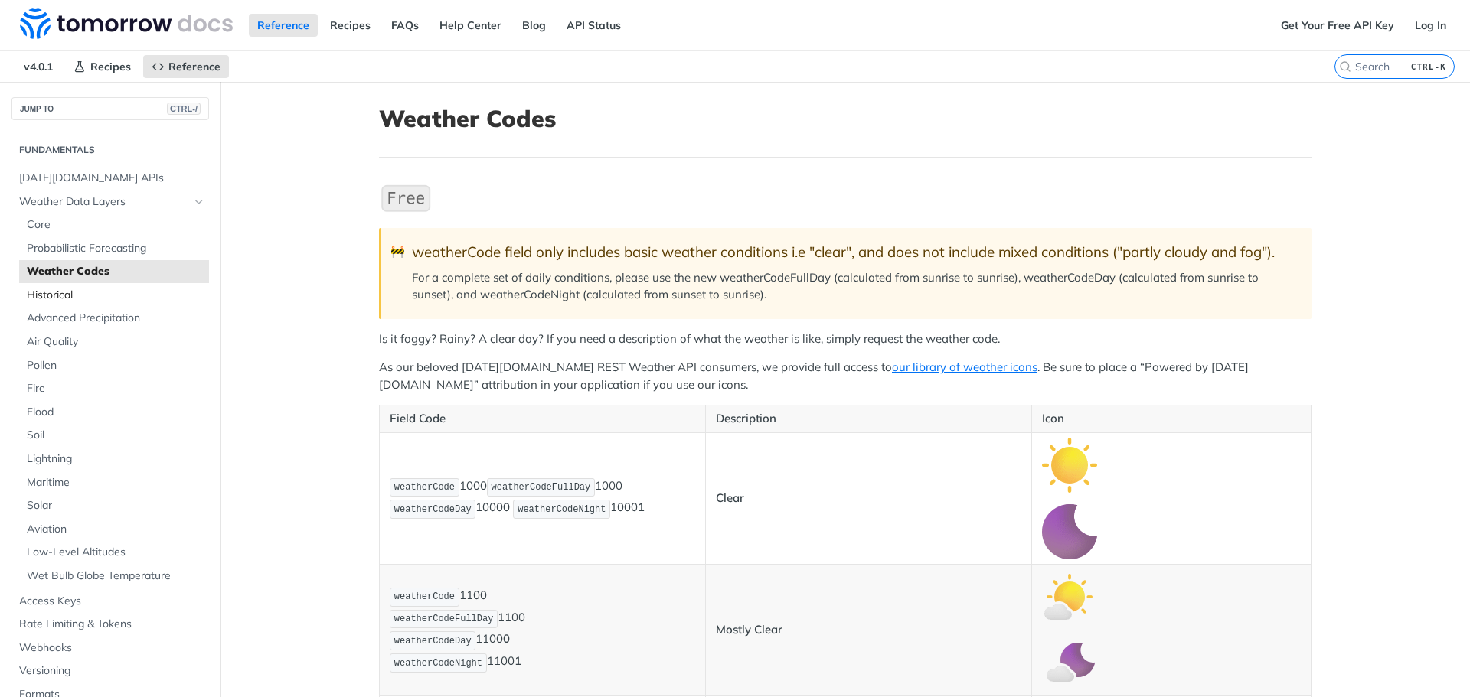
click at [70, 299] on span "Historical" at bounding box center [116, 295] width 178 height 15
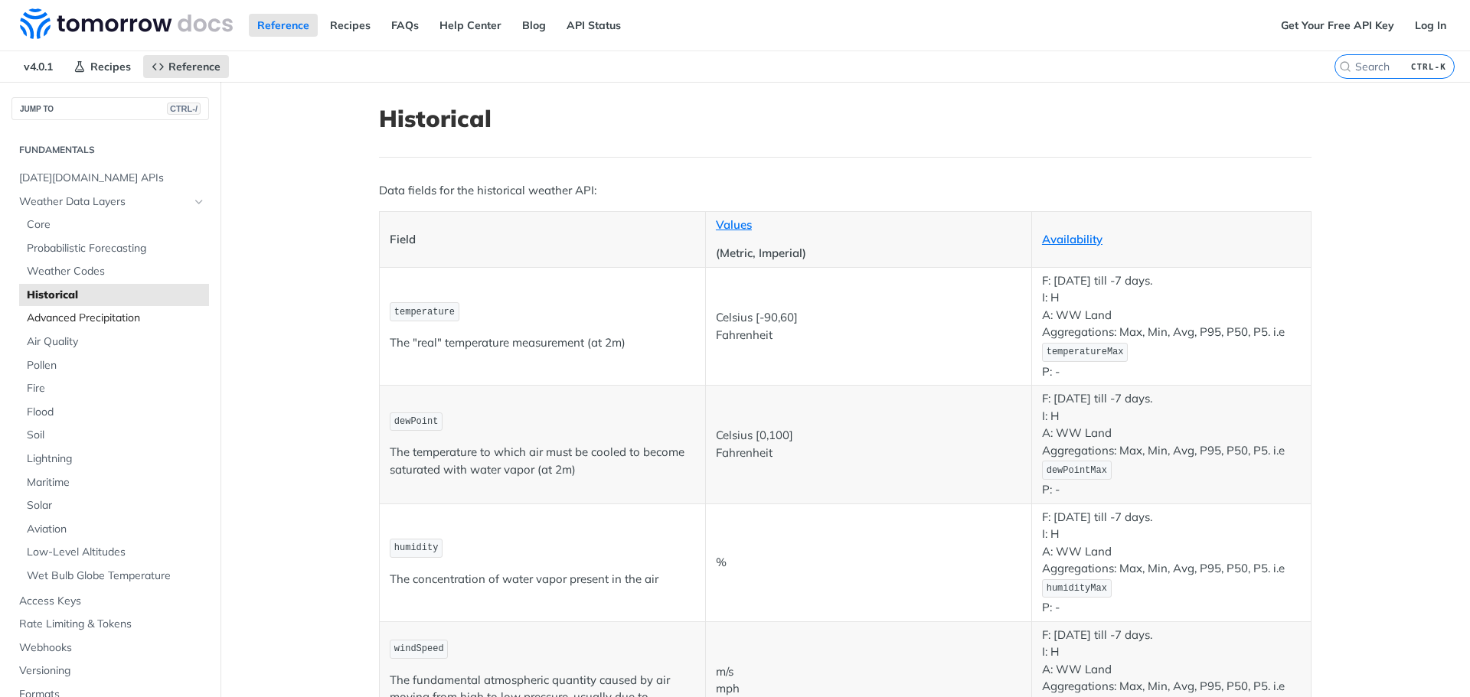
click at [70, 328] on link "Advanced Precipitation" at bounding box center [114, 318] width 190 height 23
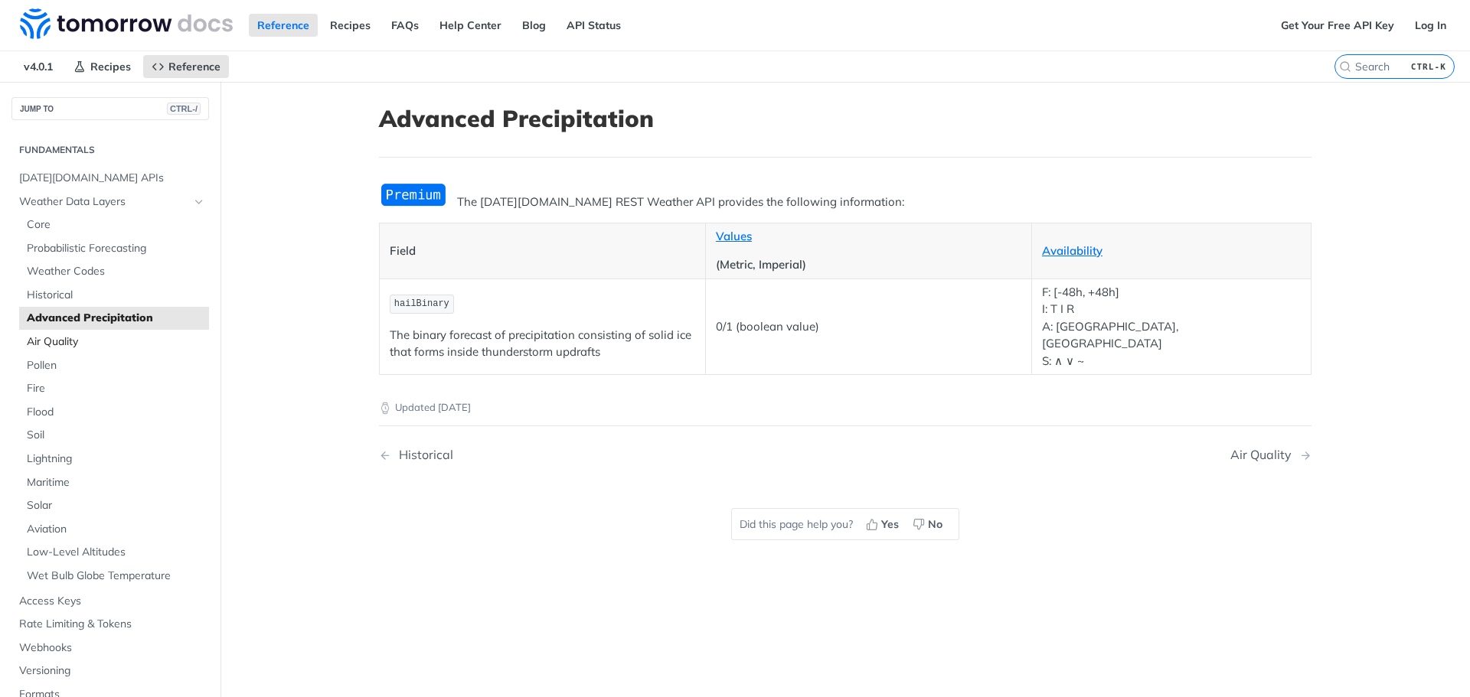
click at [55, 345] on span "Air Quality" at bounding box center [116, 342] width 178 height 15
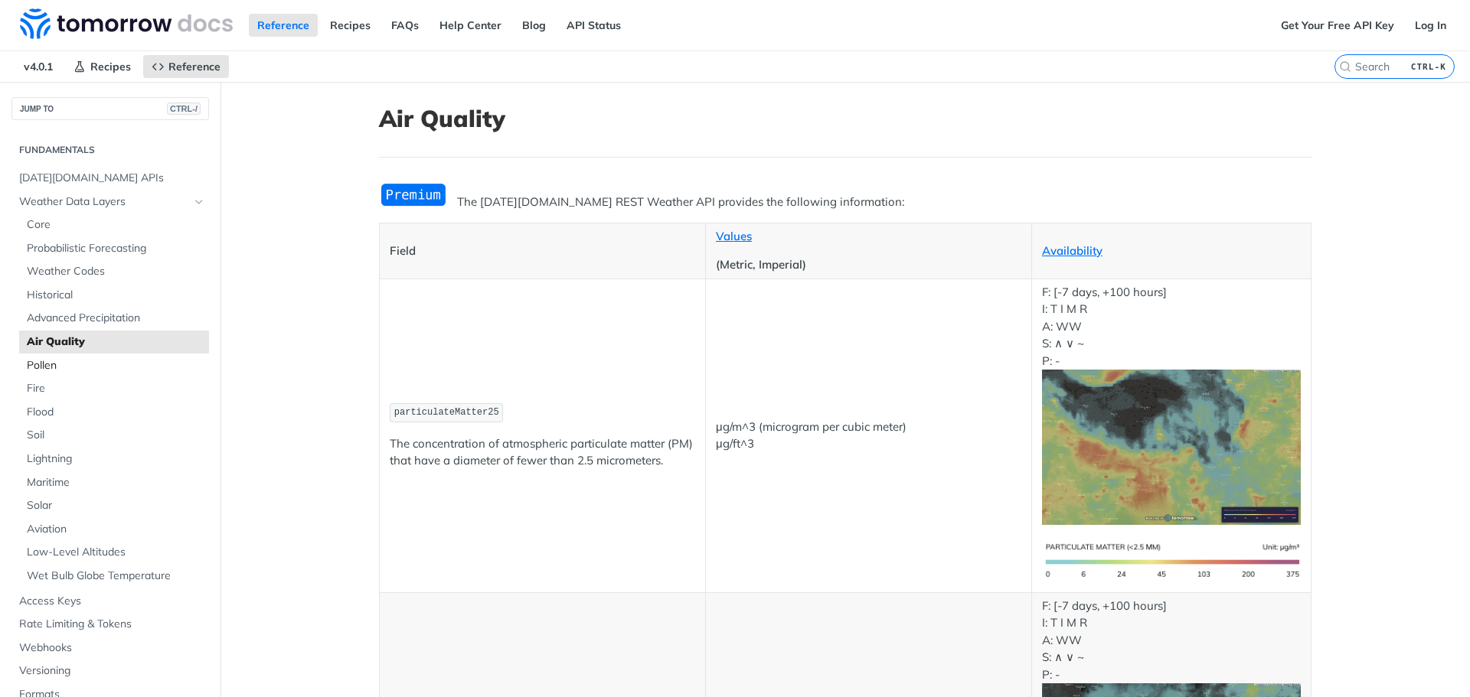
click at [46, 367] on span "Pollen" at bounding box center [116, 365] width 178 height 15
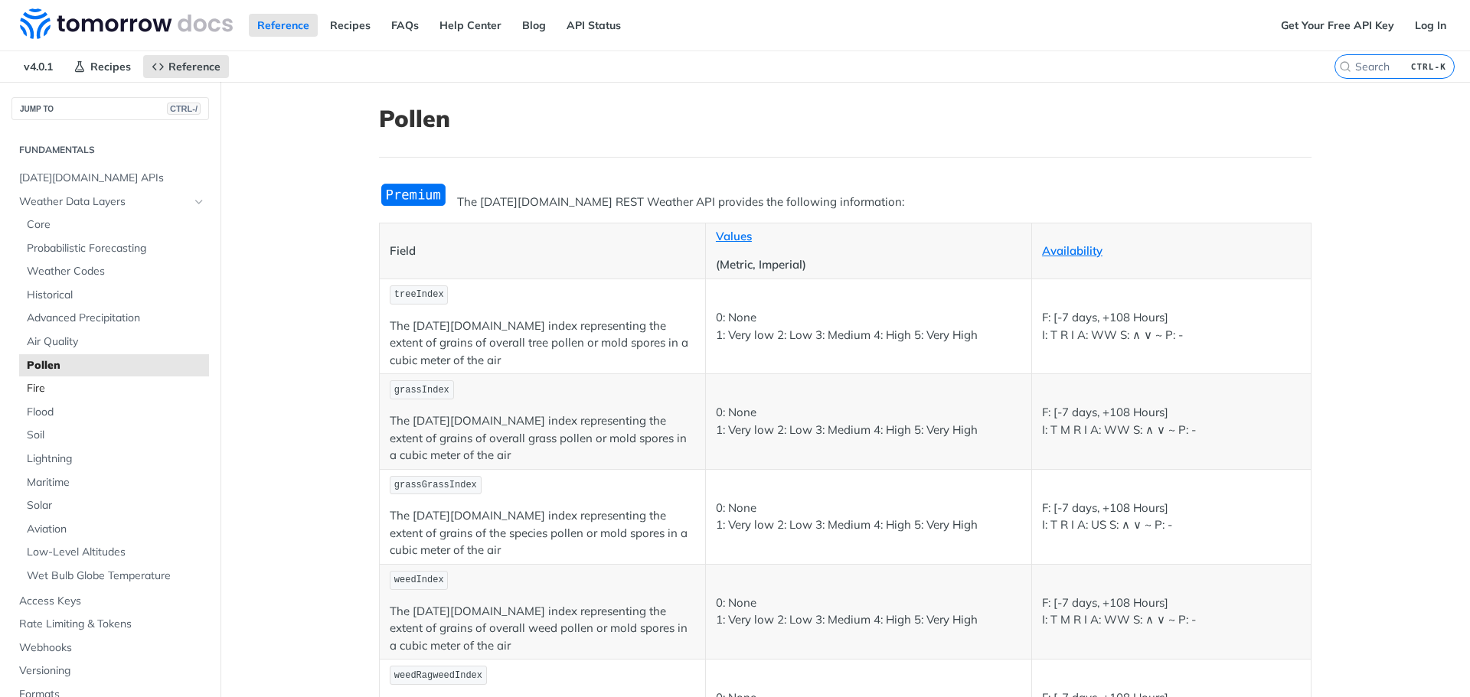
click at [44, 384] on span "Fire" at bounding box center [116, 388] width 178 height 15
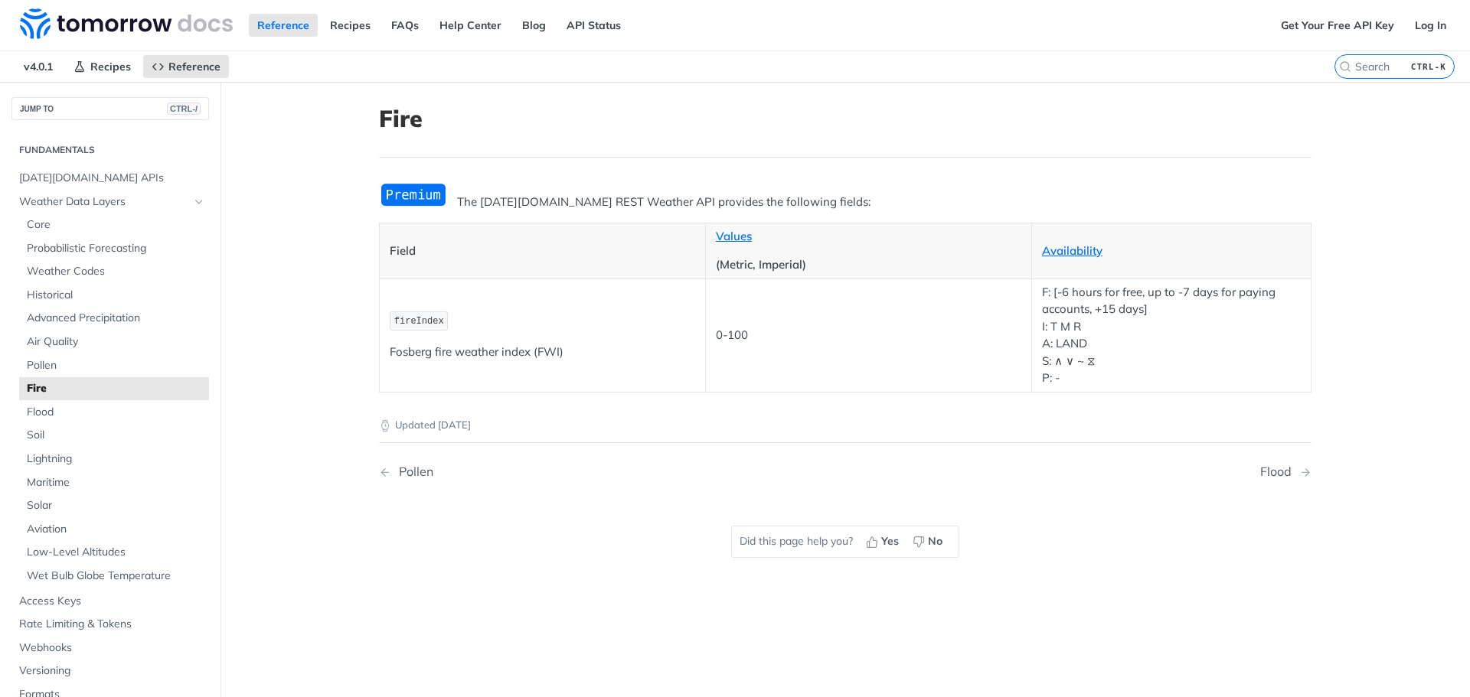
click at [41, 400] on link "Fire" at bounding box center [114, 388] width 190 height 23
click at [41, 403] on link "Flood" at bounding box center [114, 412] width 190 height 23
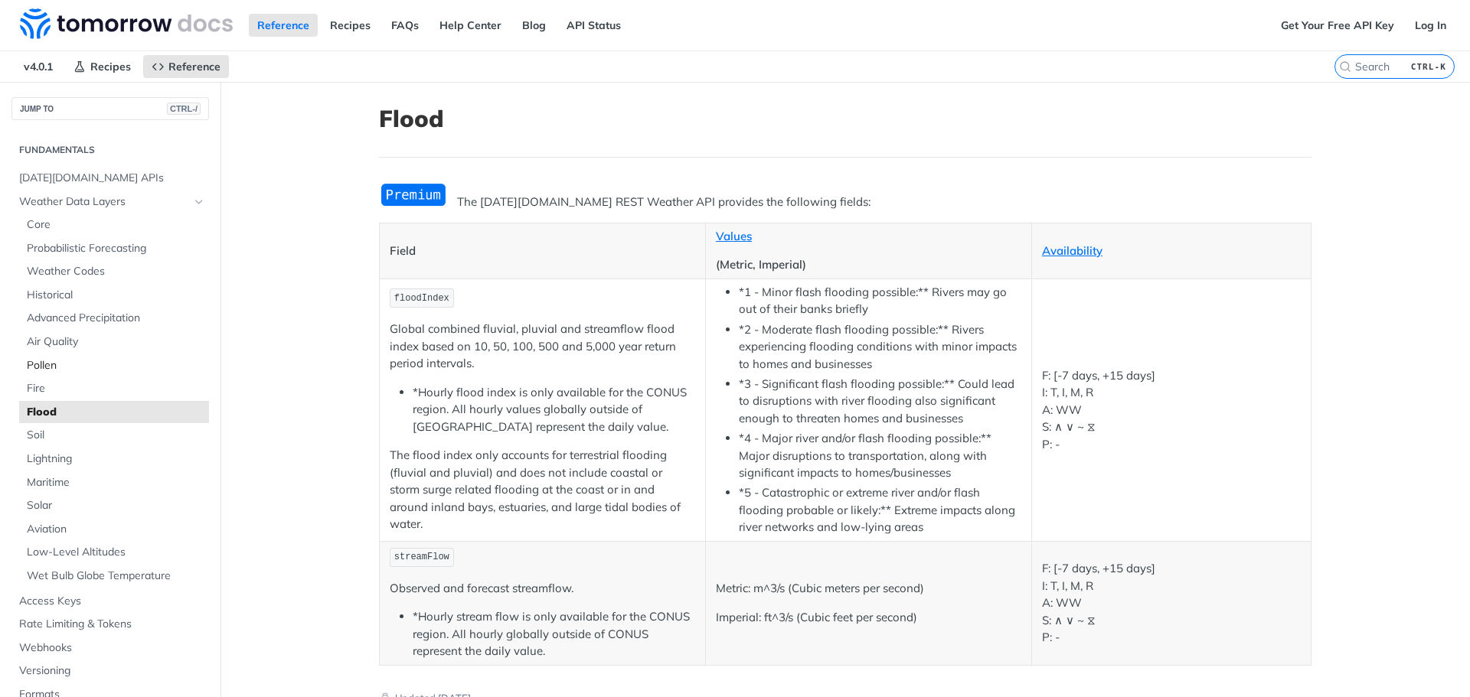
scroll to position [102, 0]
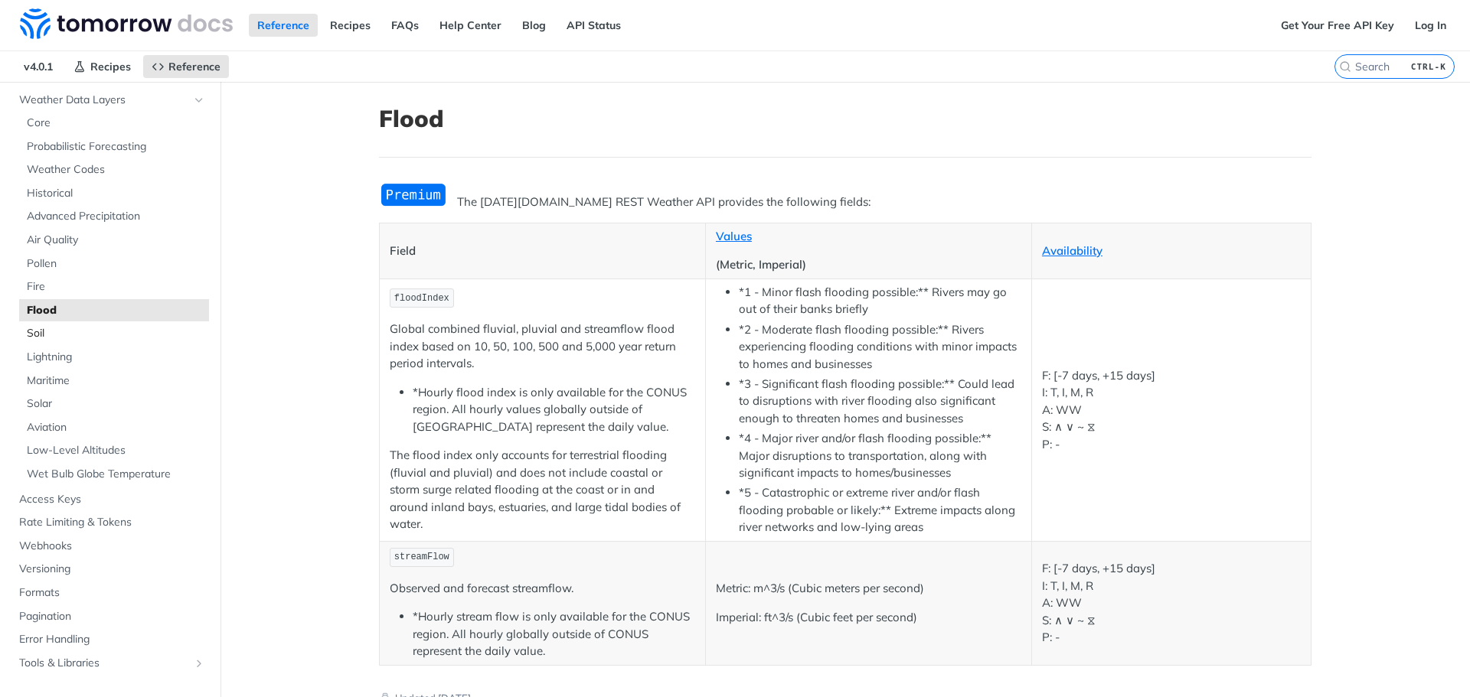
click at [70, 332] on span "Soil" at bounding box center [116, 333] width 178 height 15
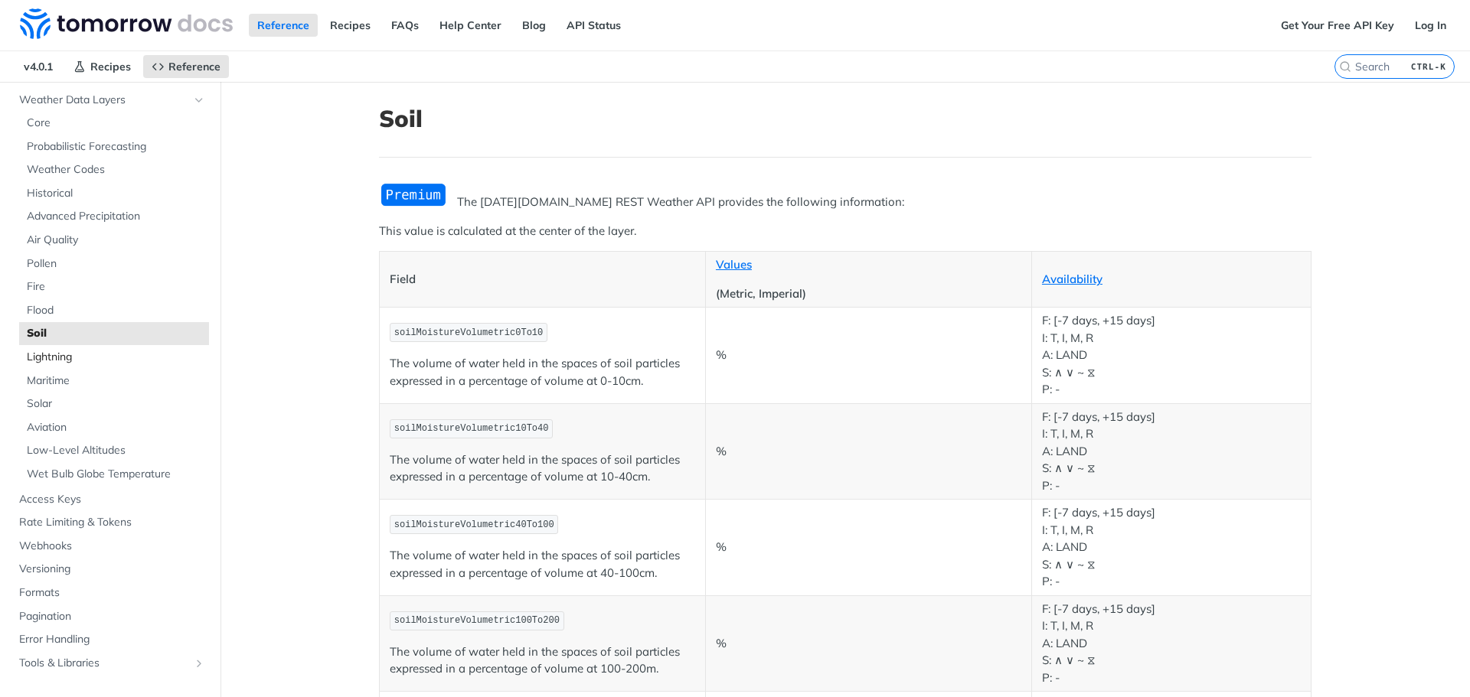
click at [71, 354] on span "Lightning" at bounding box center [116, 357] width 178 height 15
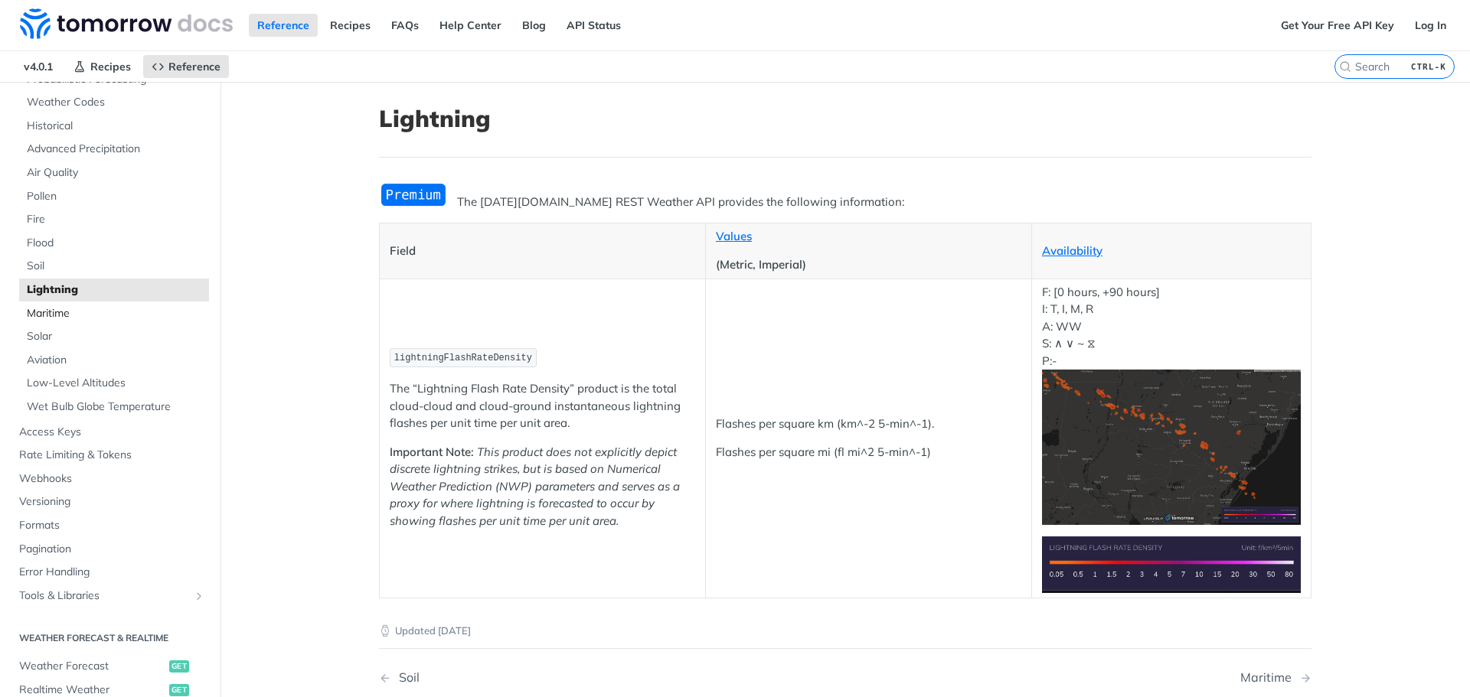
scroll to position [204, 0]
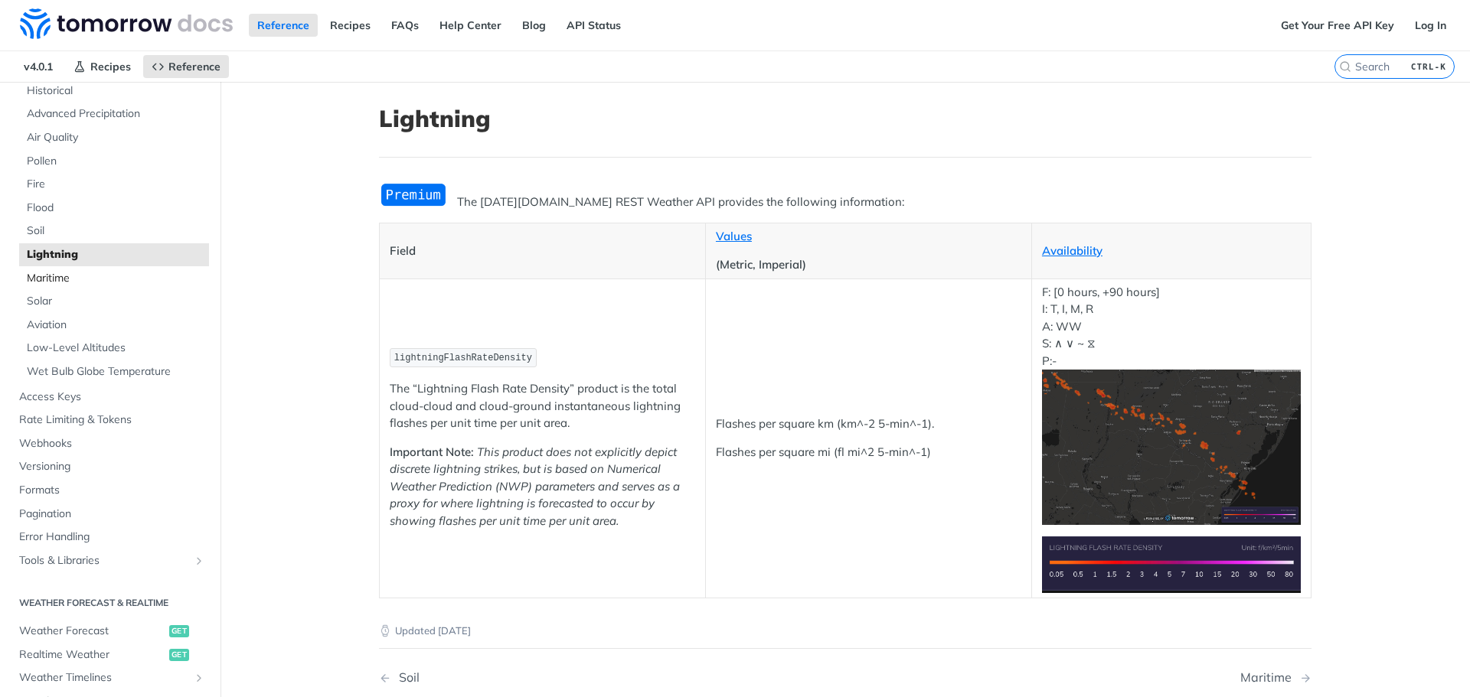
click at [96, 283] on span "Maritime" at bounding box center [116, 278] width 178 height 15
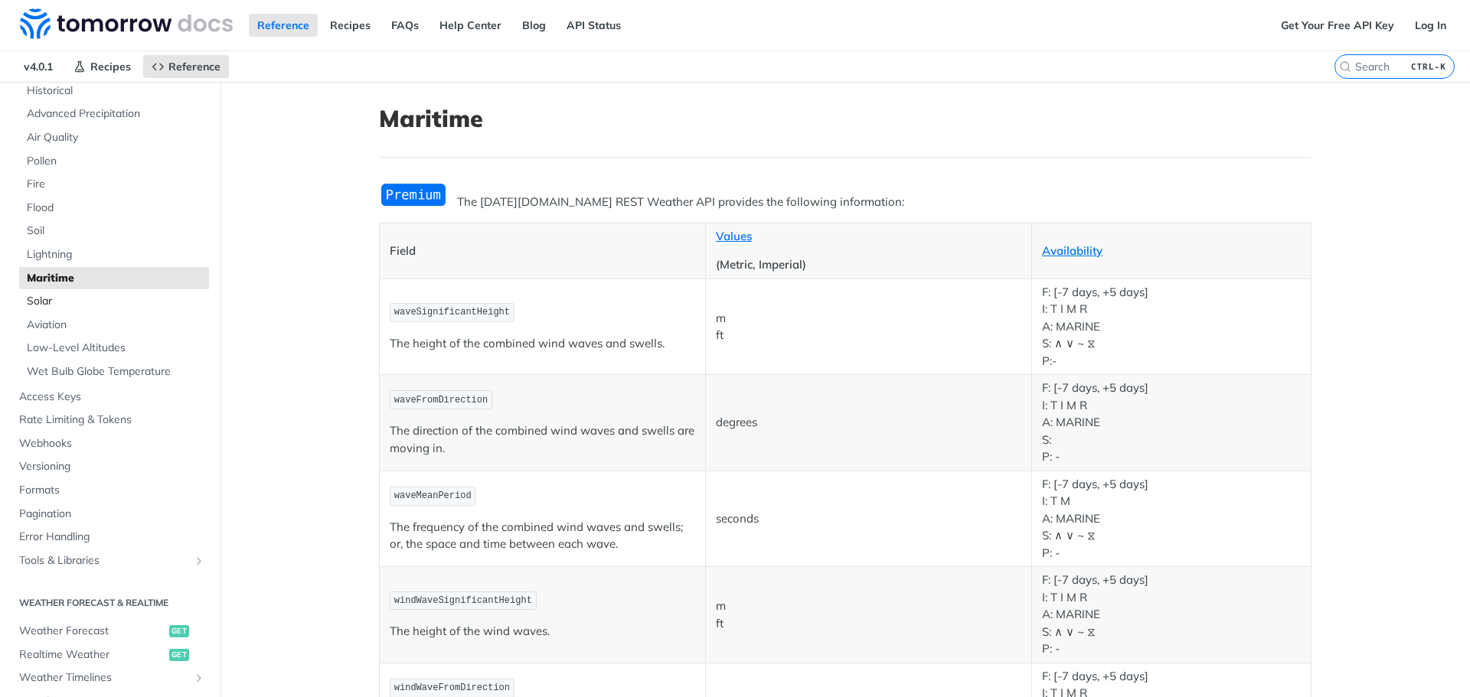
click at [90, 306] on span "Solar" at bounding box center [116, 301] width 178 height 15
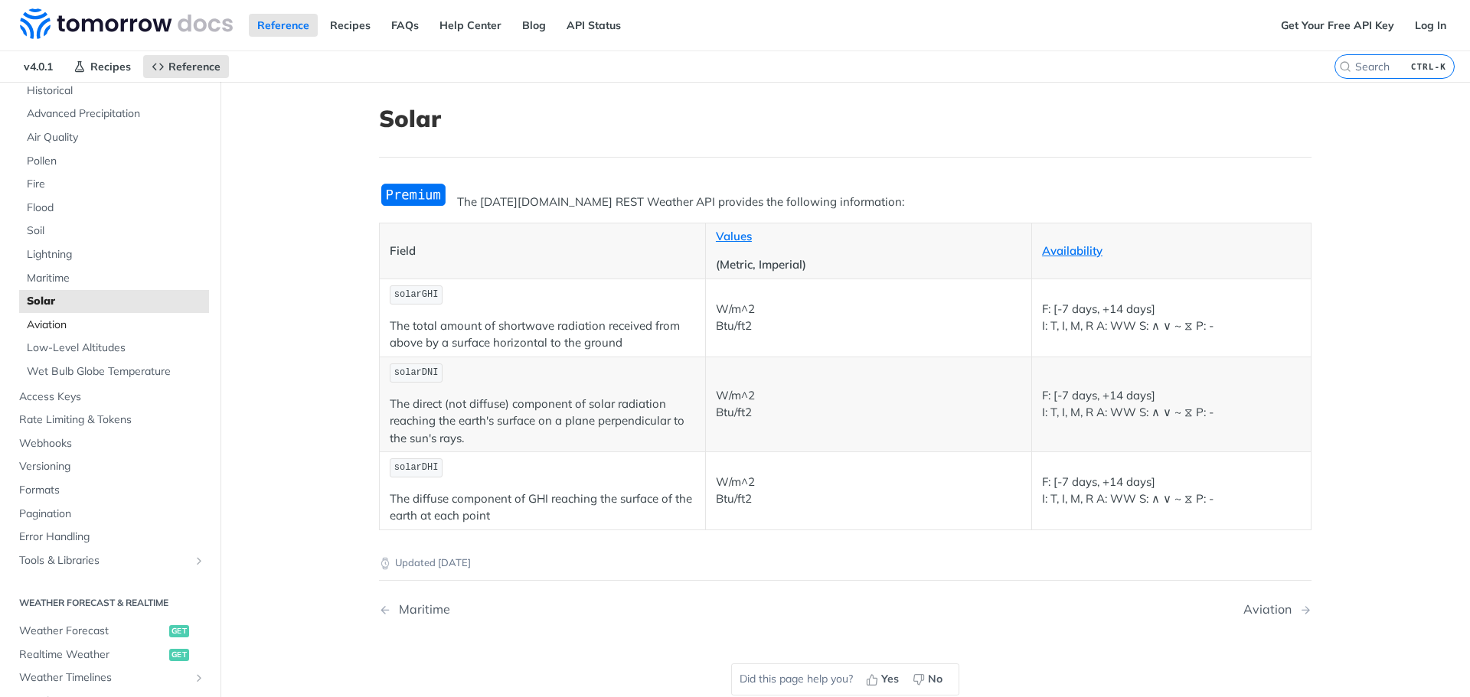
click at [83, 318] on span "Aviation" at bounding box center [116, 325] width 178 height 15
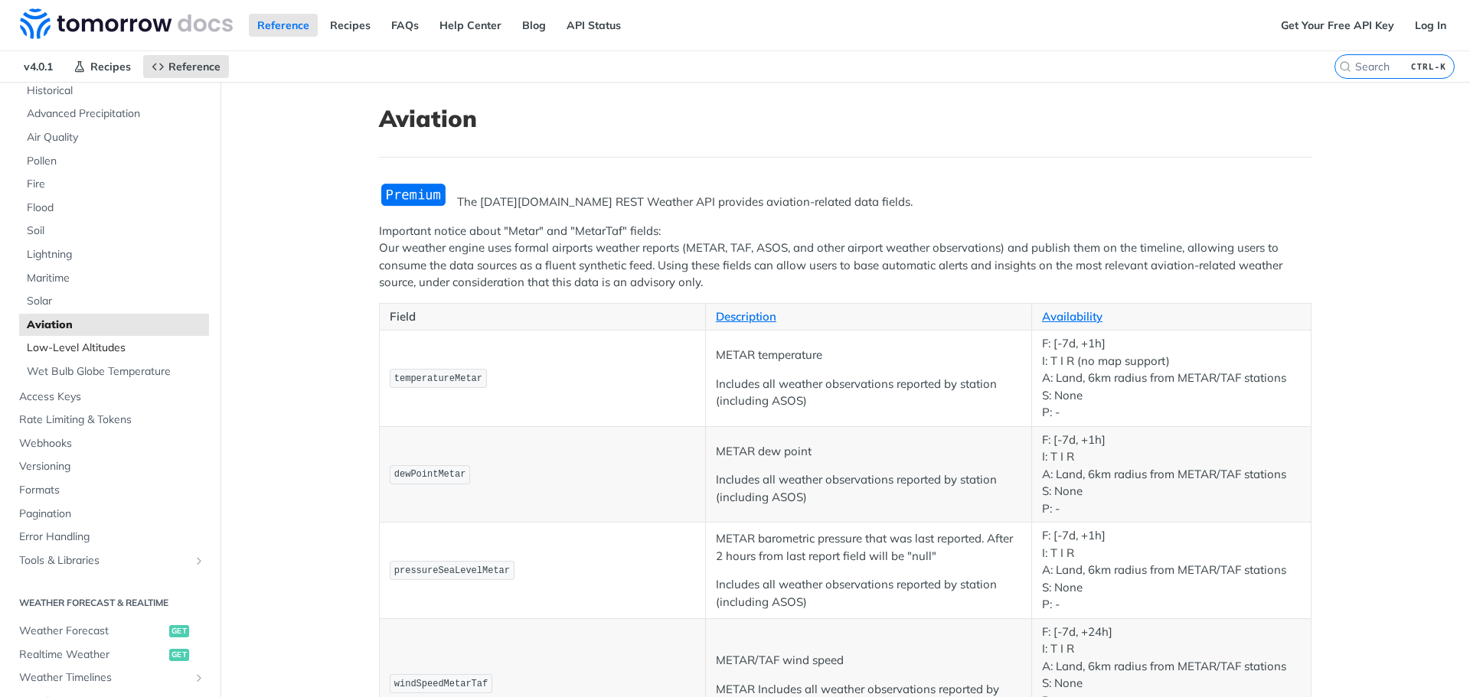
click at [75, 341] on span "Low-Level Altitudes" at bounding box center [116, 348] width 178 height 15
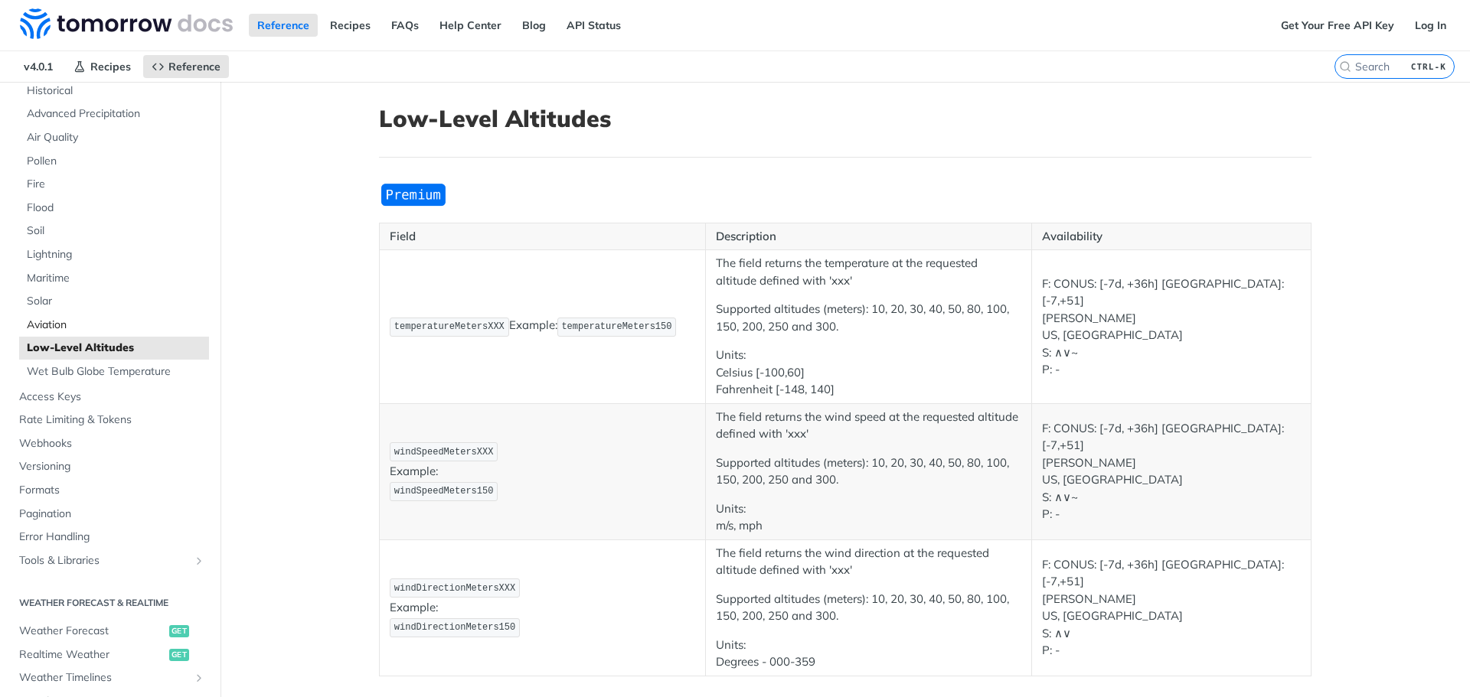
click at [86, 326] on span "Aviation" at bounding box center [116, 325] width 178 height 15
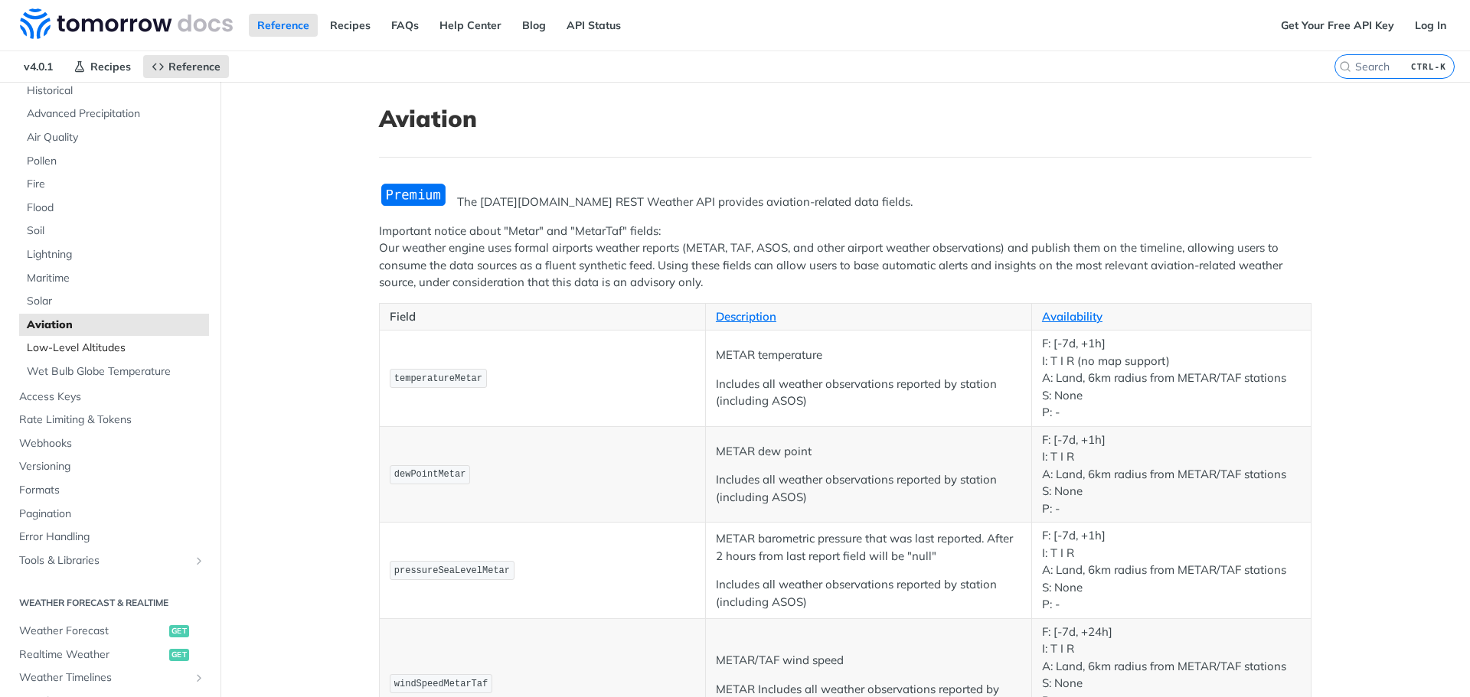
click at [77, 348] on span "Low-Level Altitudes" at bounding box center [116, 348] width 178 height 15
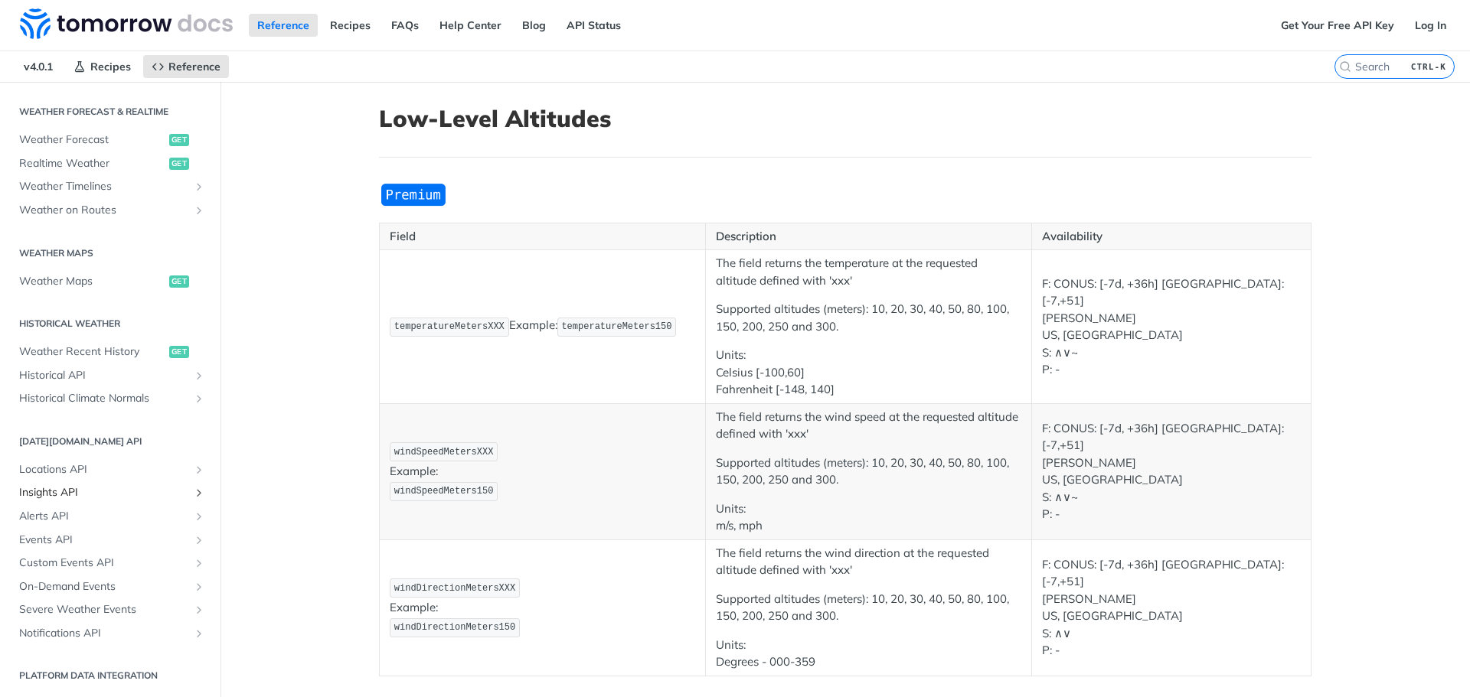
click at [62, 501] on link "Insights API" at bounding box center [109, 492] width 197 height 23
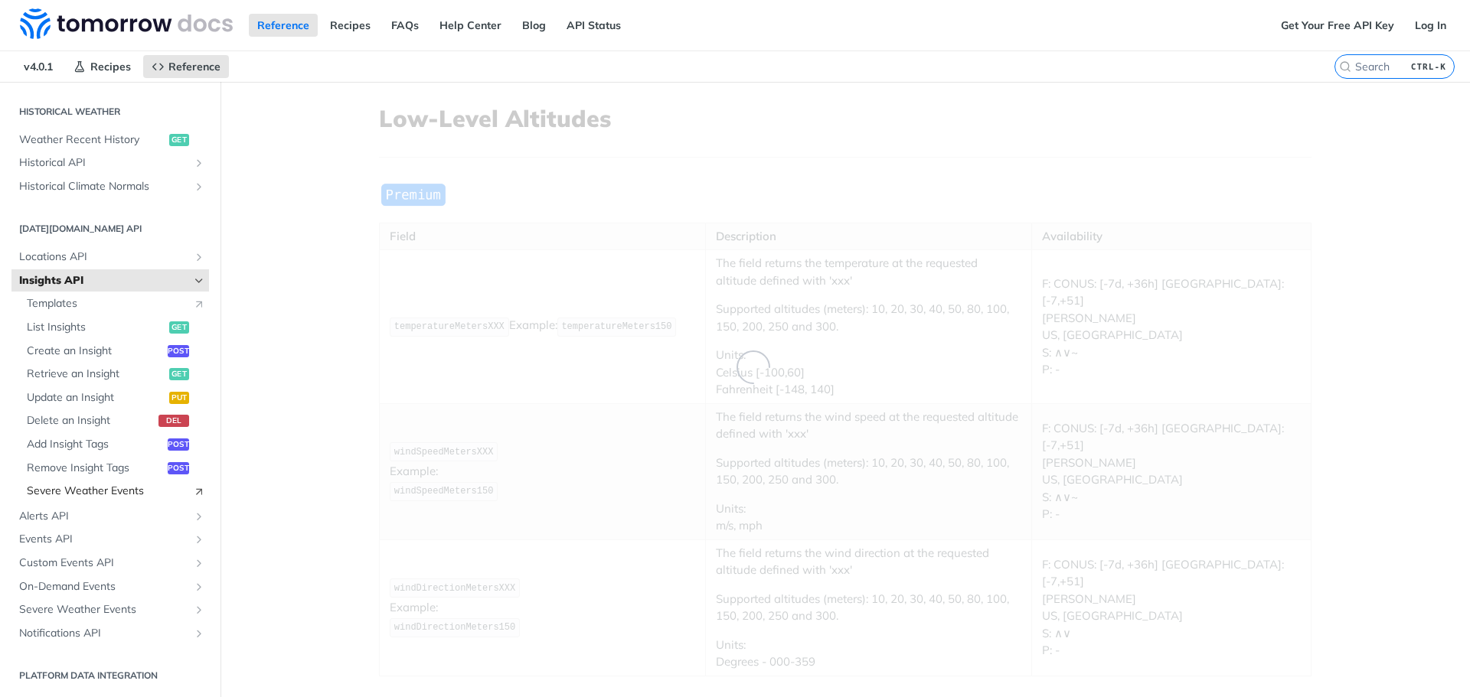
scroll to position [532, 0]
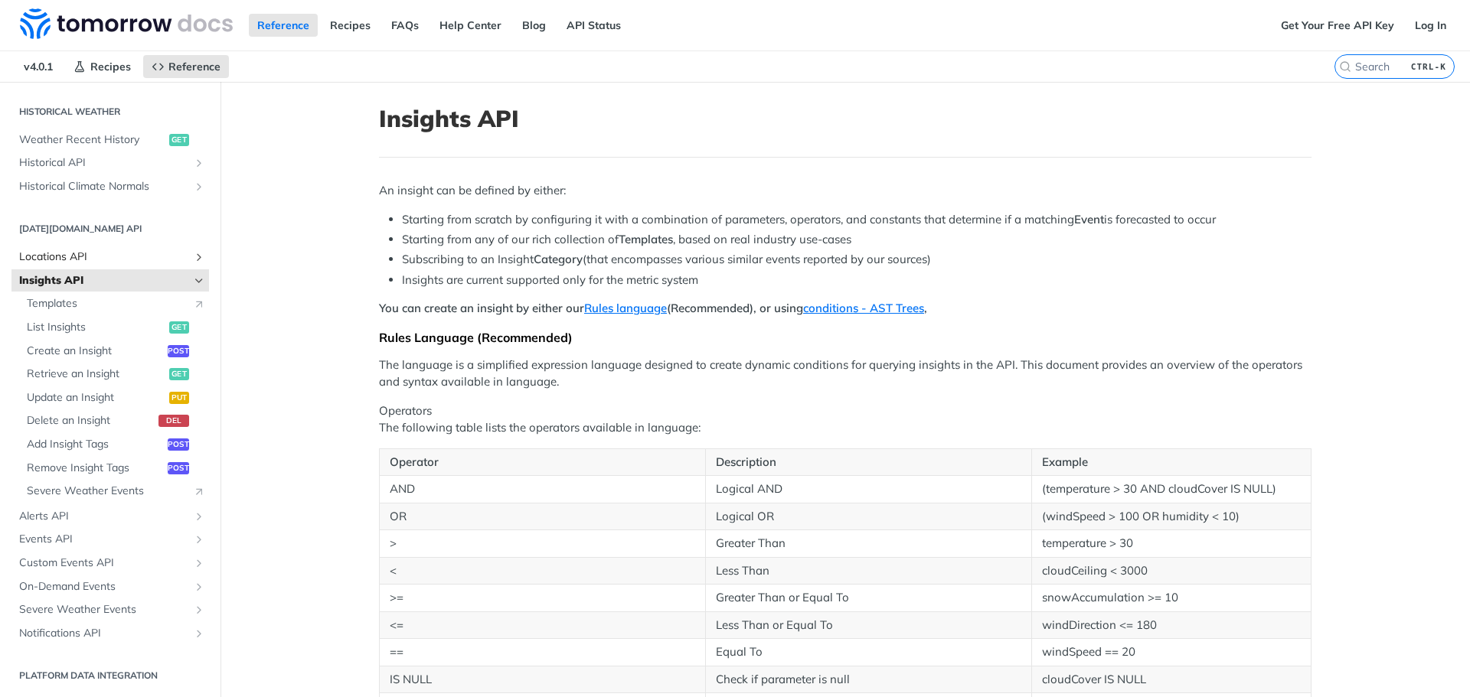
click at [70, 258] on span "Locations API" at bounding box center [104, 257] width 170 height 15
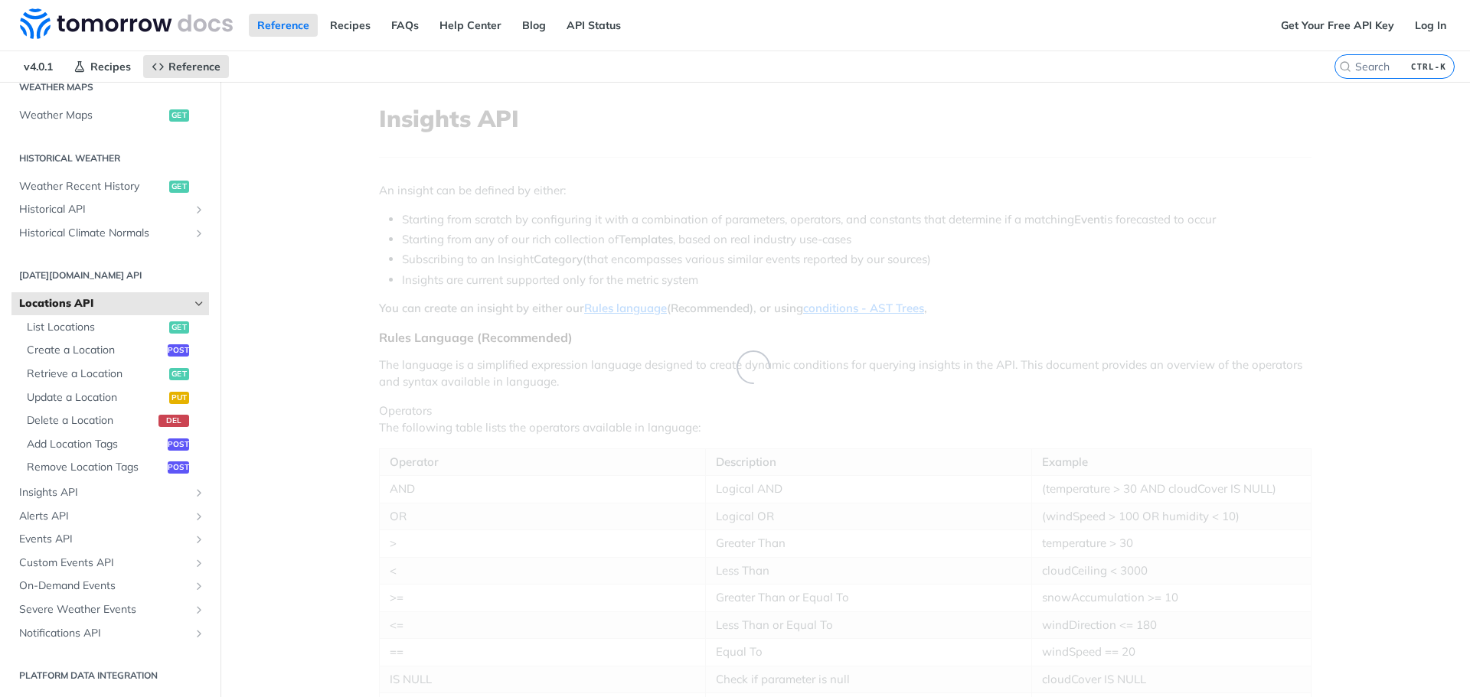
scroll to position [485, 0]
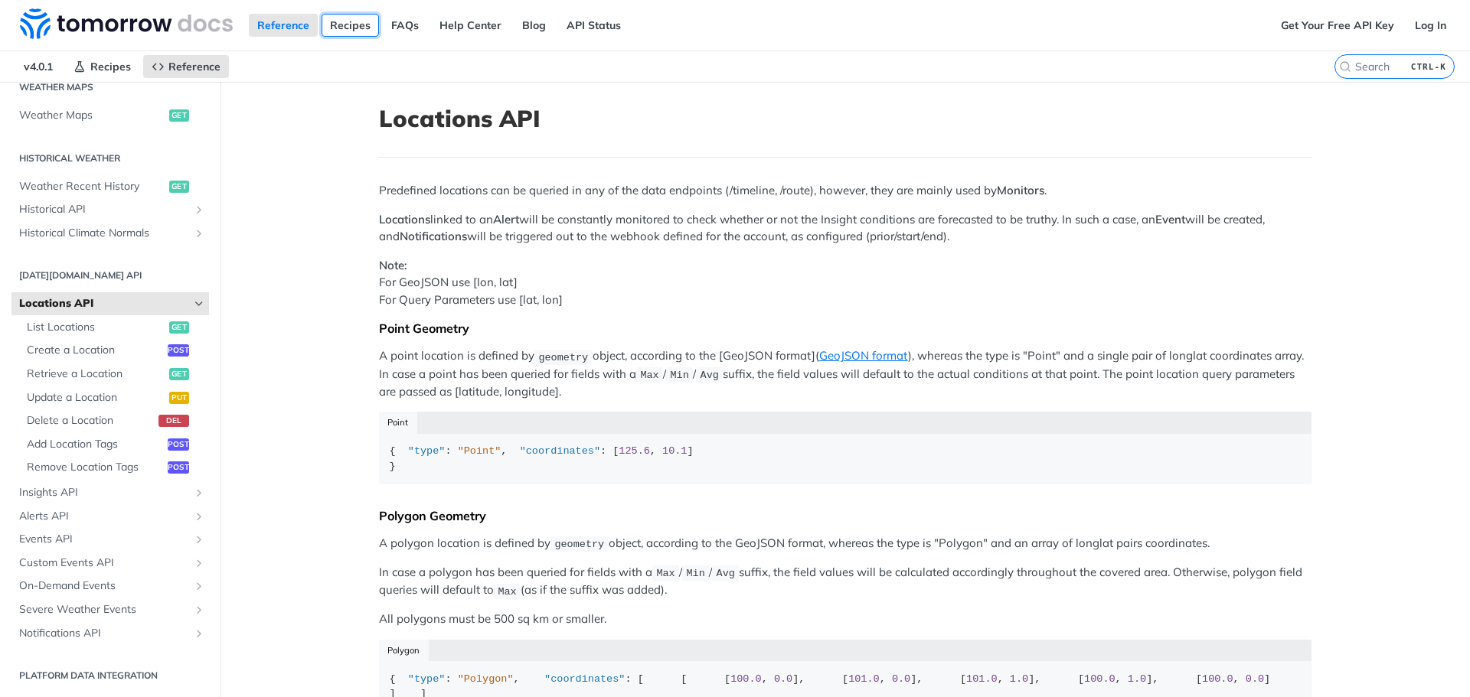
click at [350, 21] on link "Recipes" at bounding box center [349, 25] width 57 height 23
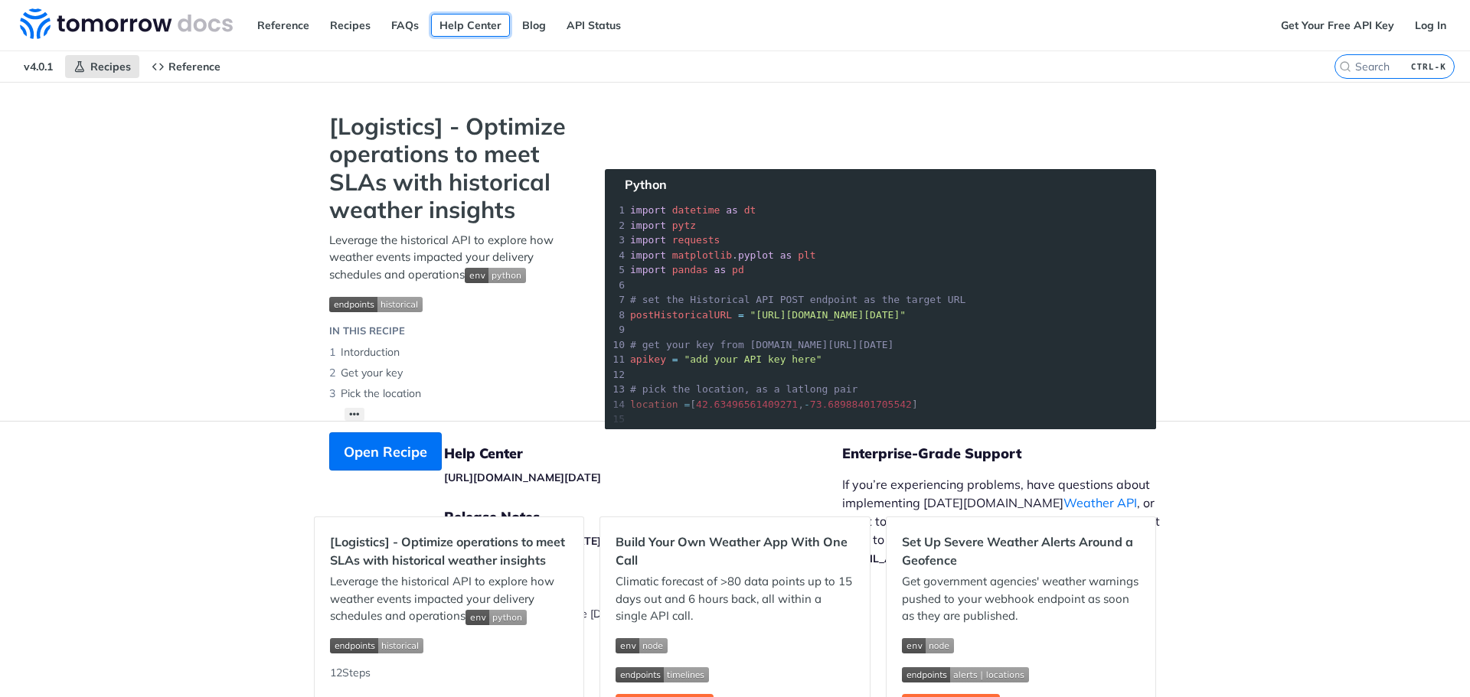
click at [471, 29] on link "Help Center" at bounding box center [470, 25] width 79 height 23
